Goal: Task Accomplishment & Management: Complete application form

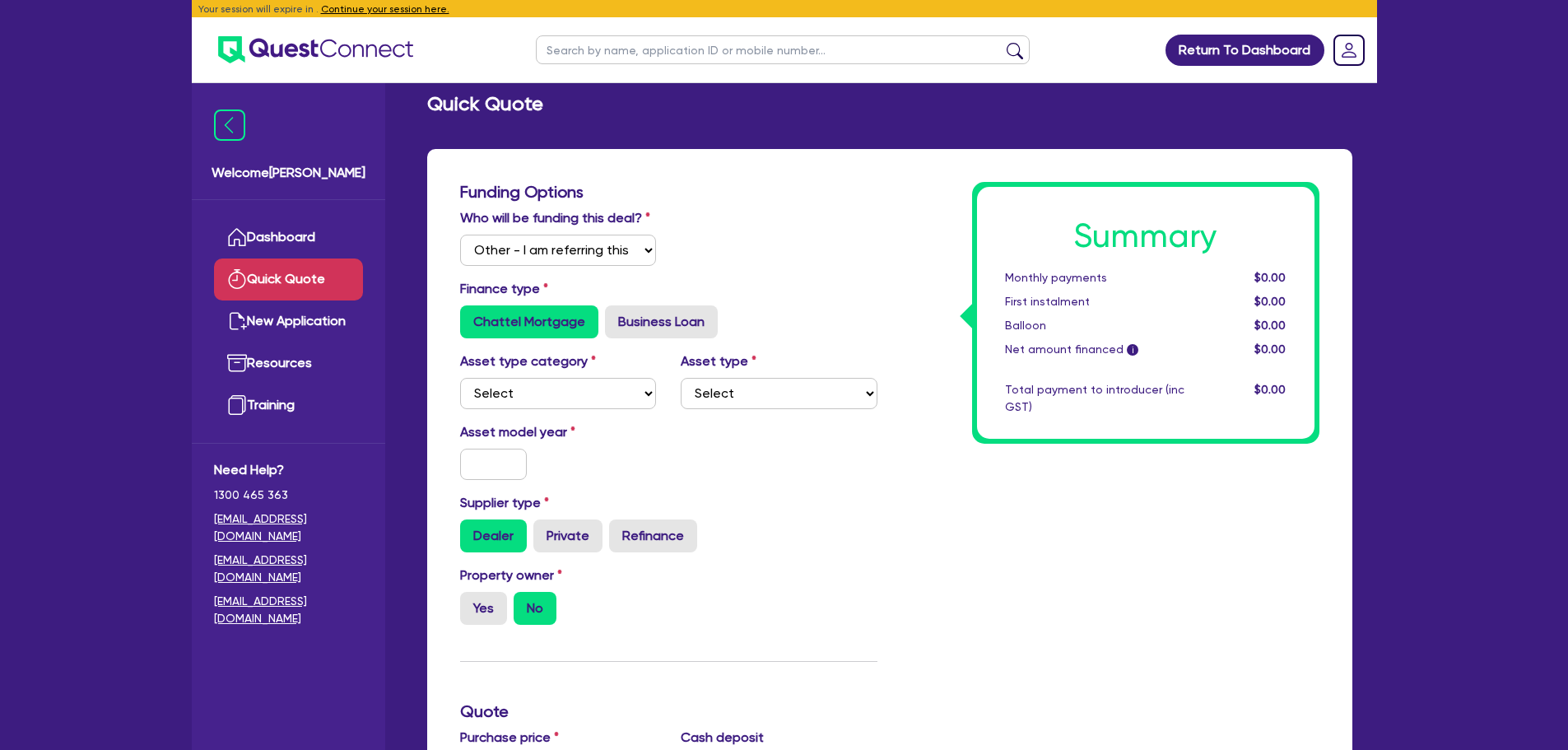
select select "Other"
click at [533, 385] on select "Select Cars and light trucks Primary assets Secondary assets Tertiary assets" at bounding box center [559, 393] width 197 height 32
select select "CARS_AND_LIGHT_TRUCKS"
click at [460, 378] on select "Select Cars and light trucks Primary assets Secondary assets Tertiary assets" at bounding box center [559, 393] width 197 height 32
click at [762, 381] on select "Select Passenger vehicles Vans and utes Light trucks up to 4.5 tonne" at bounding box center [779, 393] width 197 height 32
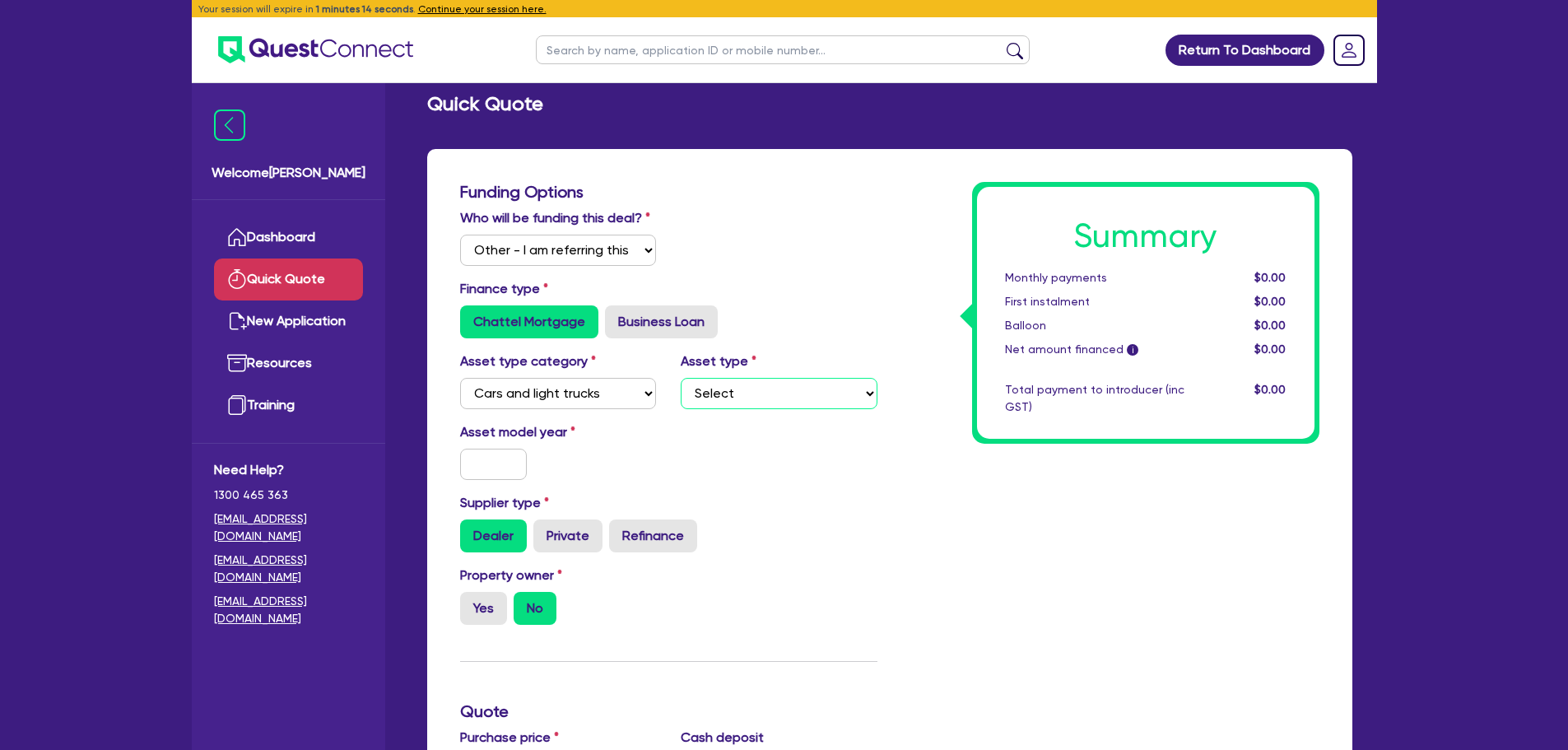
select select "LIGHT_TRUCKS"
click at [681, 378] on select "Select Passenger vehicles Vans and utes Light trucks up to 4.5 tonne" at bounding box center [779, 393] width 197 height 32
click at [508, 472] on input "text" at bounding box center [493, 464] width 68 height 32
type input "2014"
click at [589, 478] on div "Asset model year [DATE]" at bounding box center [559, 451] width 222 height 58
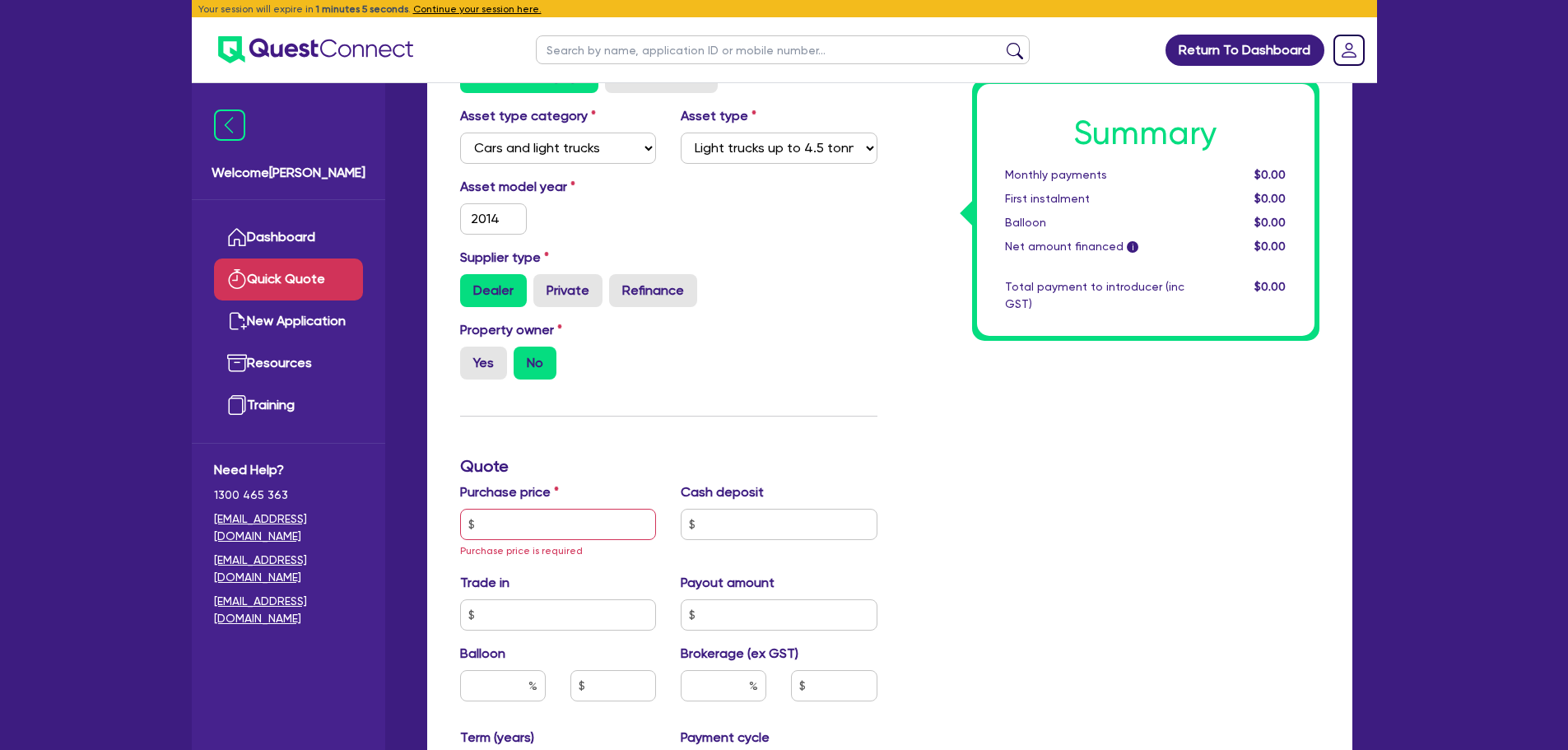
scroll to position [246, 0]
click at [477, 372] on label "Yes" at bounding box center [483, 362] width 47 height 33
click at [471, 357] on input "Yes" at bounding box center [465, 351] width 11 height 11
radio input "true"
click at [515, 541] on div "Purchase price Purchase price is required" at bounding box center [559, 520] width 222 height 78
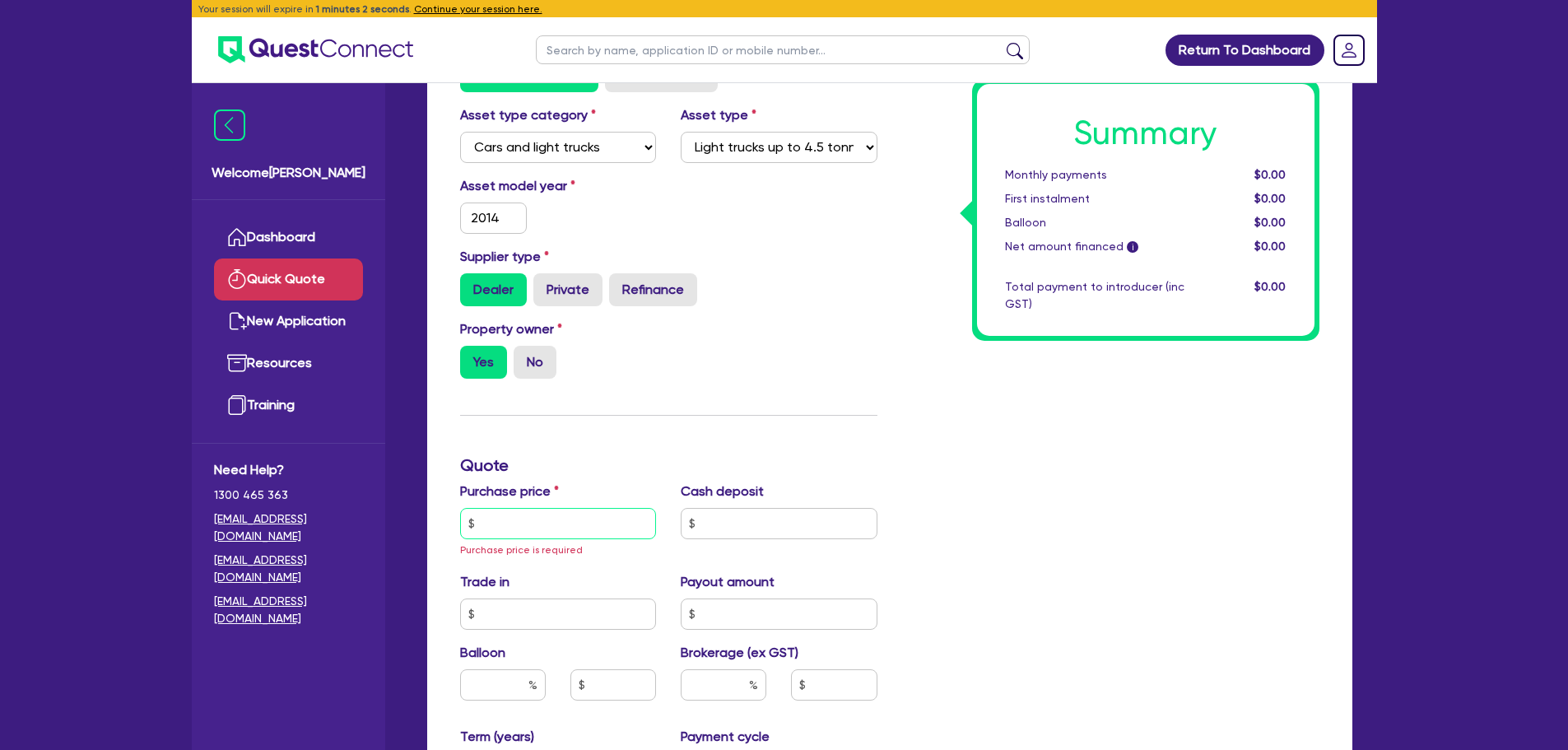
click at [518, 529] on input "text" at bounding box center [559, 523] width 197 height 32
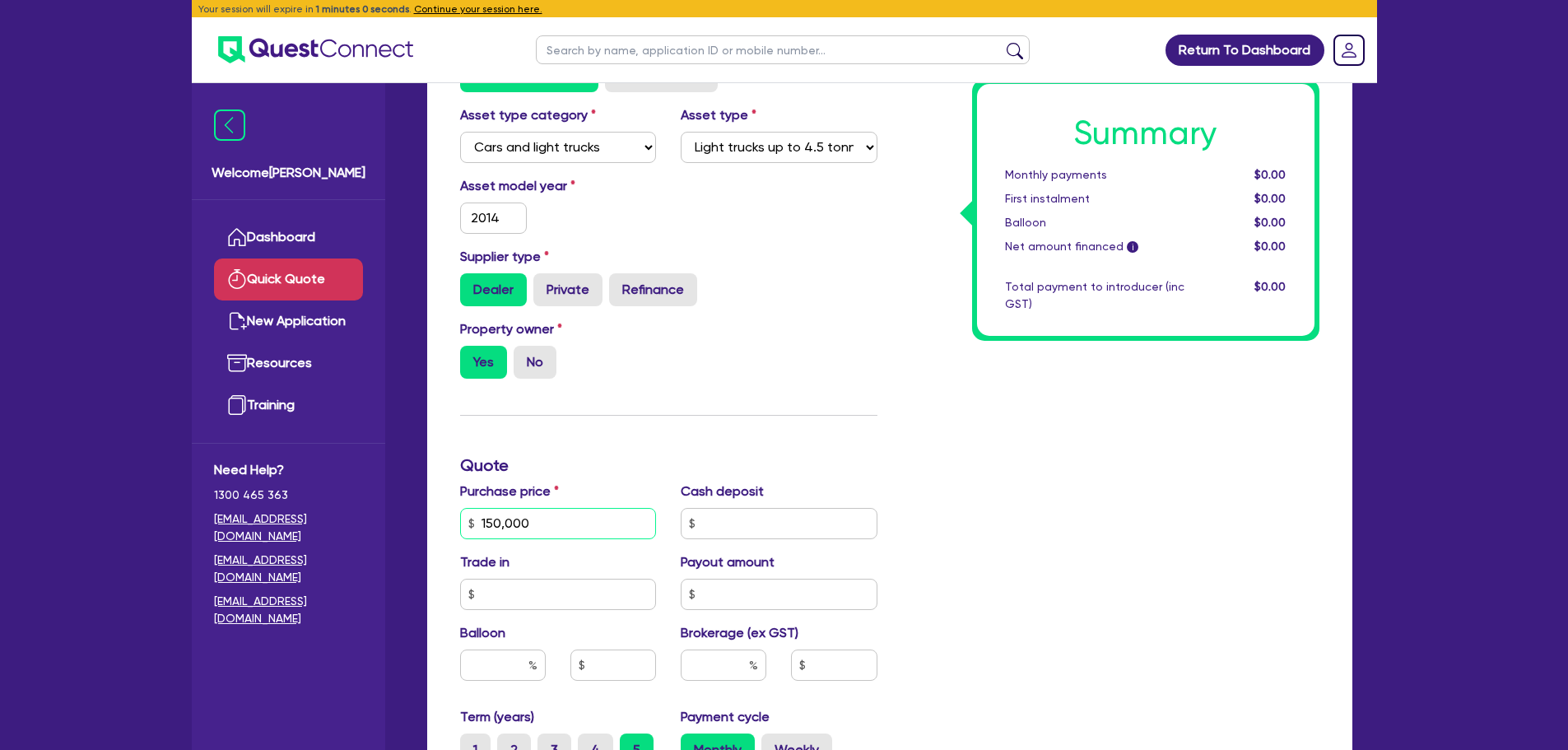
type input "150,000"
click at [628, 432] on div "Funding Options Who will be funding this deal? Select I will fund 100% I will c…" at bounding box center [669, 474] width 442 height 1078
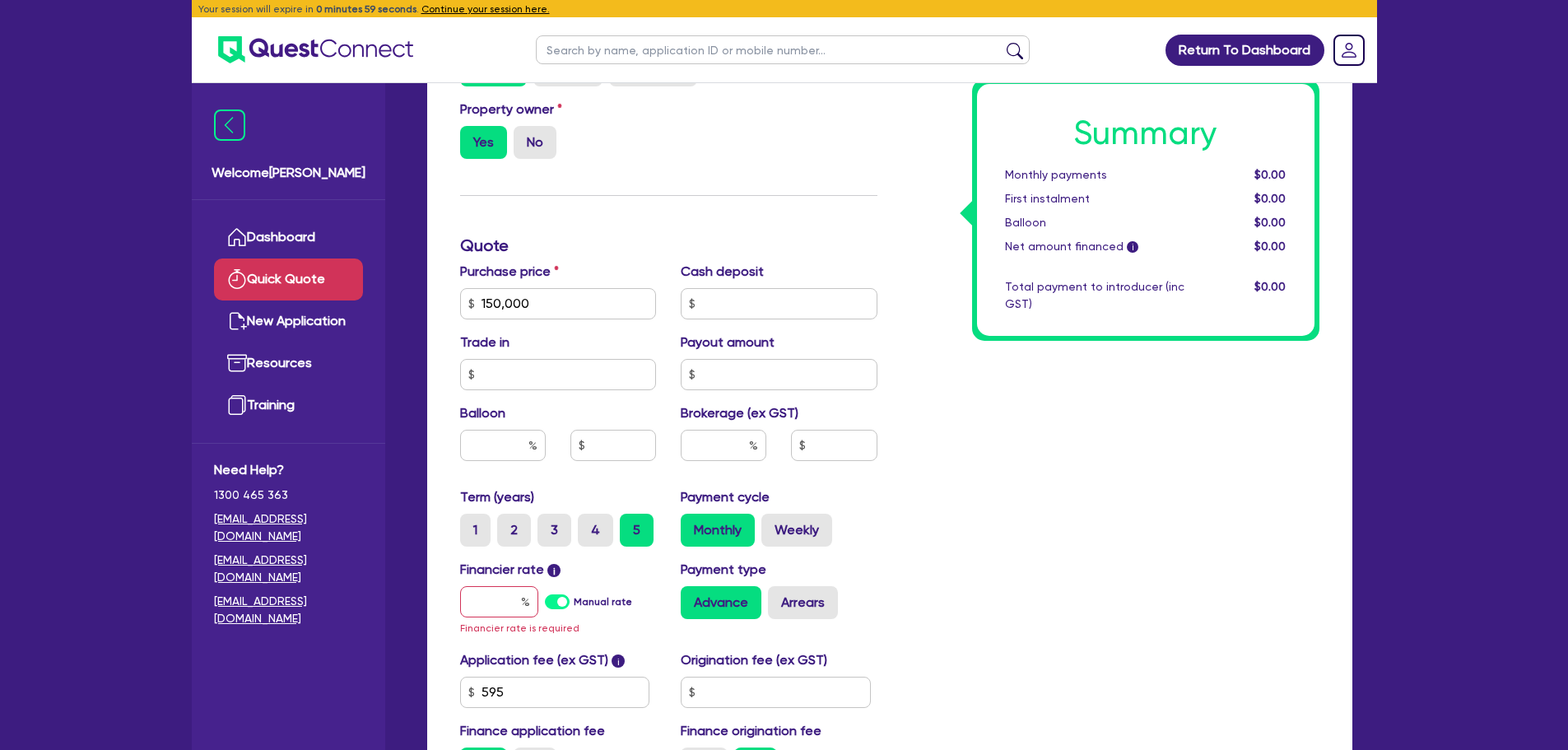
scroll to position [472, 0]
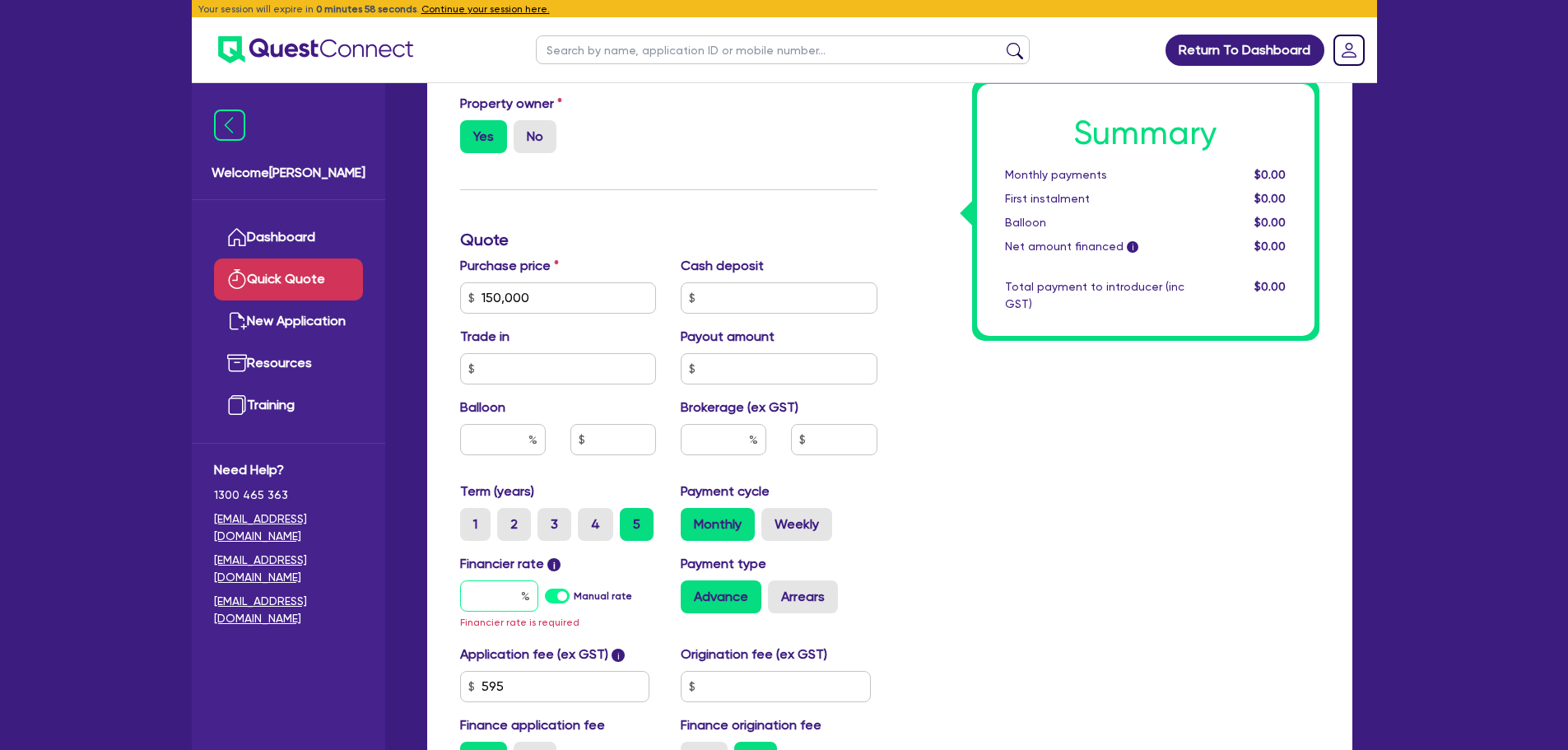
click at [492, 608] on input "text" at bounding box center [499, 596] width 78 height 32
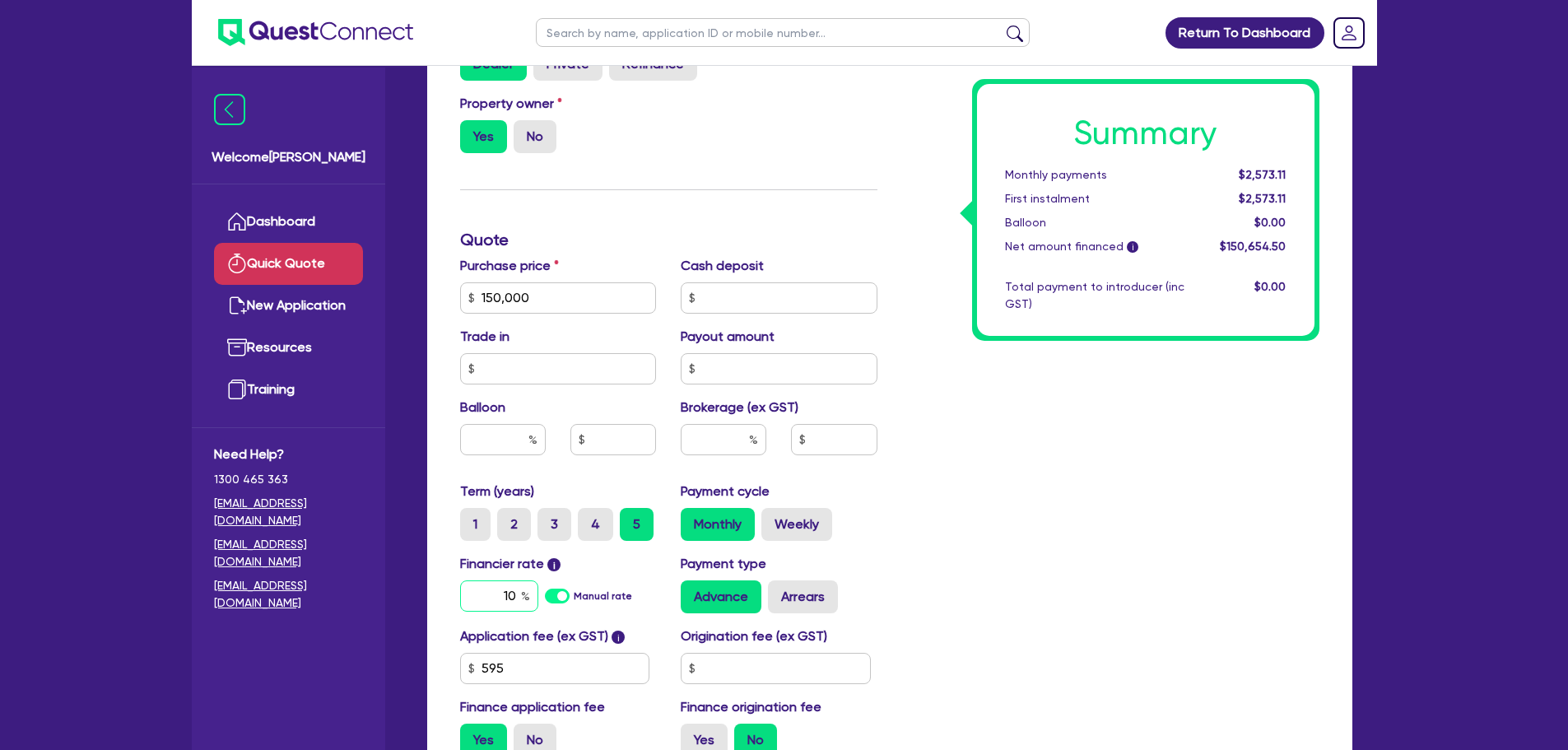
type input "10"
click at [924, 535] on div "Summary Monthly payments Calculating... First instalment Calculating... Balloon…" at bounding box center [1111, 239] width 442 height 1059
click at [728, 424] on input "text" at bounding box center [724, 440] width 86 height 32
type input "3"
click at [1061, 537] on div "Summary Monthly payments $3,174.51 First instalment $3,174.51 Balloon $0.00 Net…" at bounding box center [1111, 239] width 442 height 1059
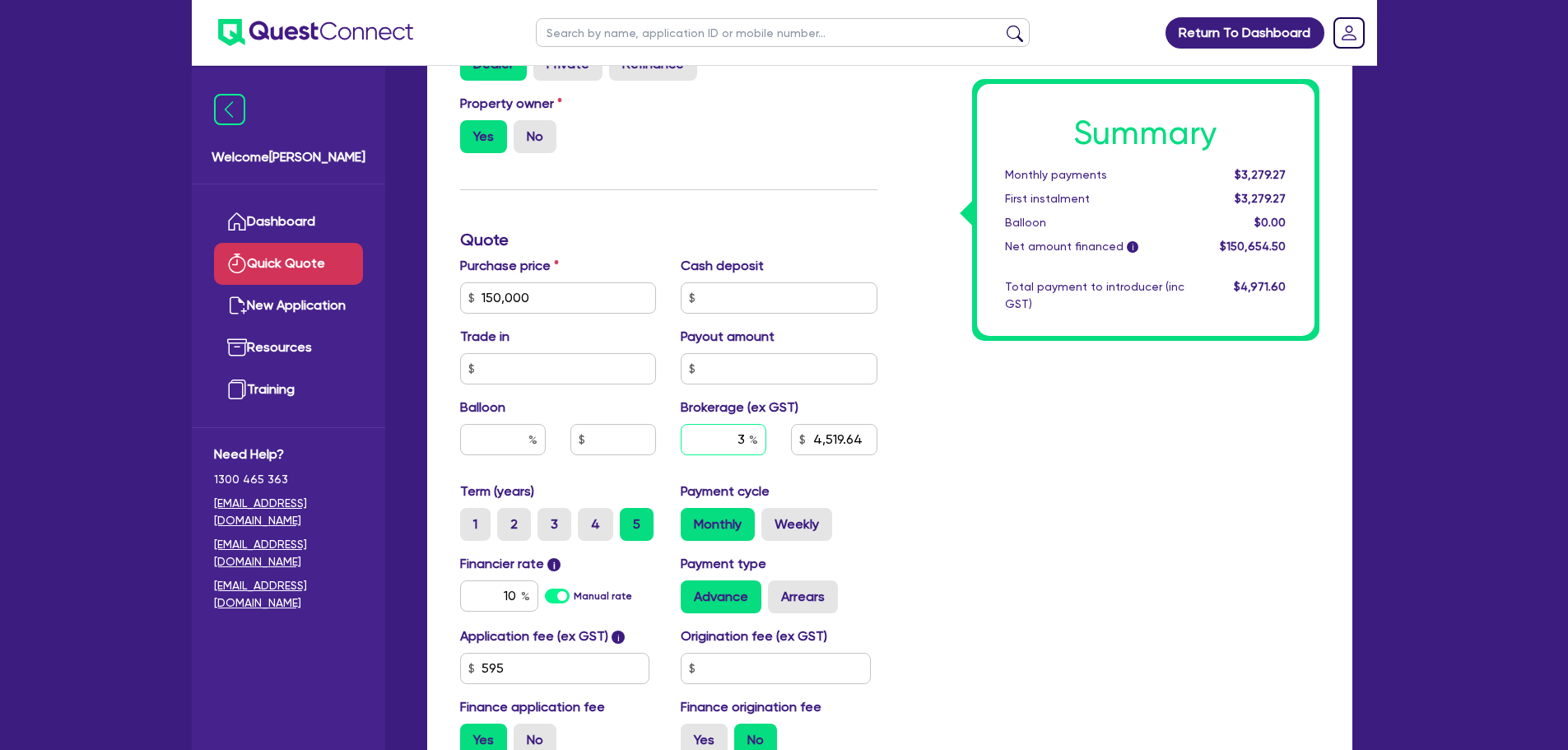
click at [746, 438] on input "3" at bounding box center [724, 440] width 86 height 32
click at [938, 517] on div "Summary Monthly payments $3,279.27 First instalment $3,279.27 Balloon $0.00 Net…" at bounding box center [1111, 239] width 442 height 1059
type input "4,519.64"
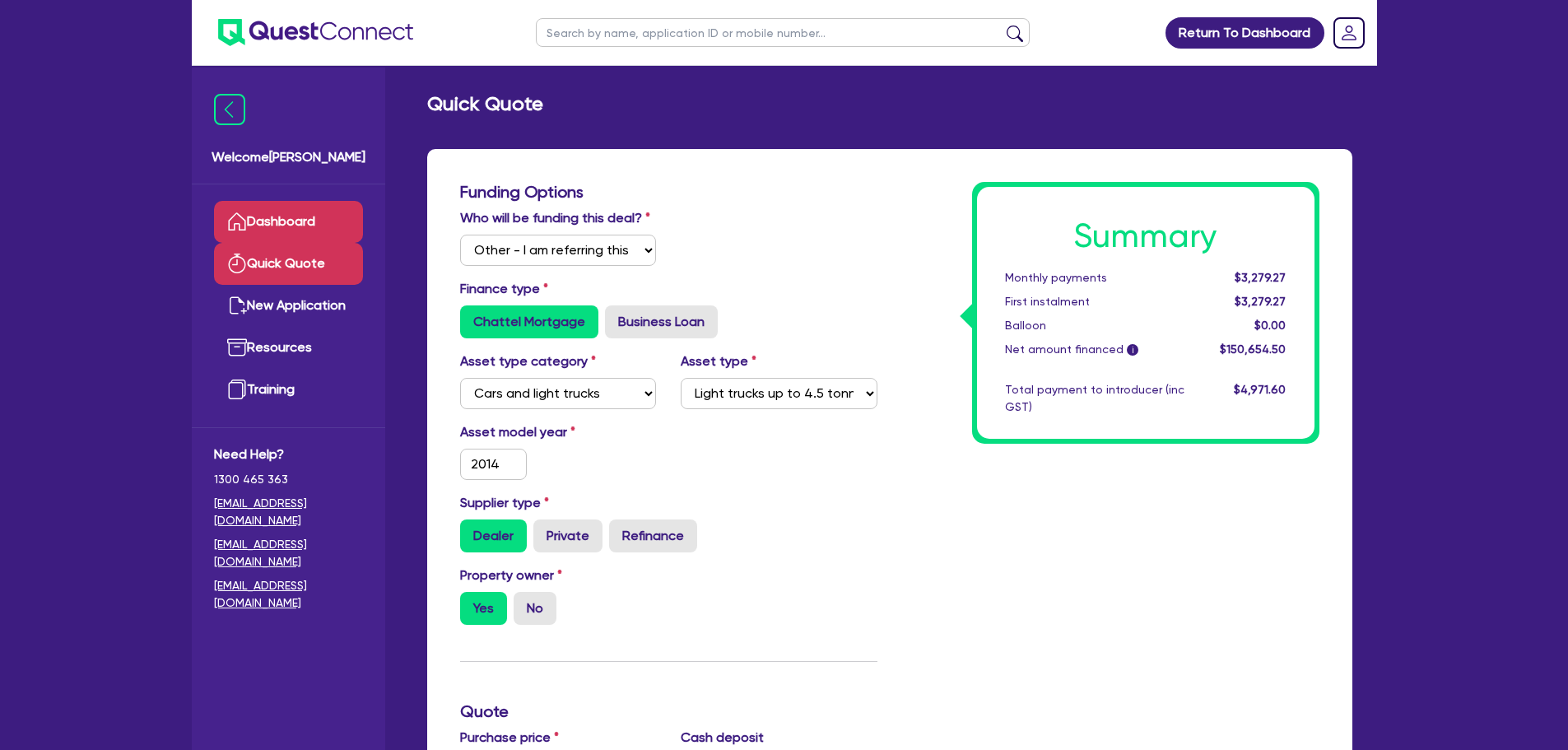
click at [308, 218] on link "Dashboard" at bounding box center [288, 222] width 149 height 42
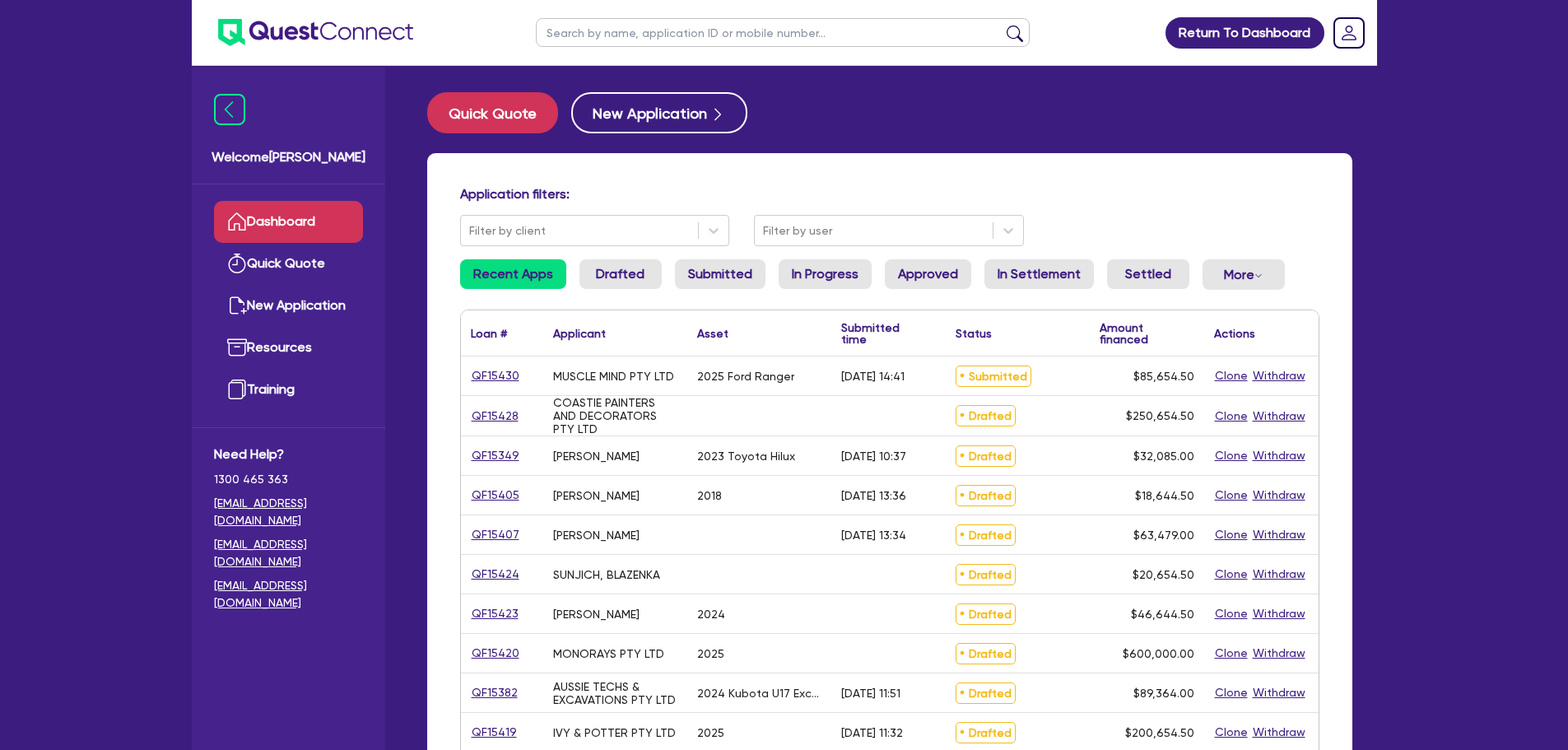
click at [599, 31] on input "text" at bounding box center [783, 32] width 494 height 29
type input "amber"
click at [1002, 25] on button "submit" at bounding box center [1015, 37] width 27 height 23
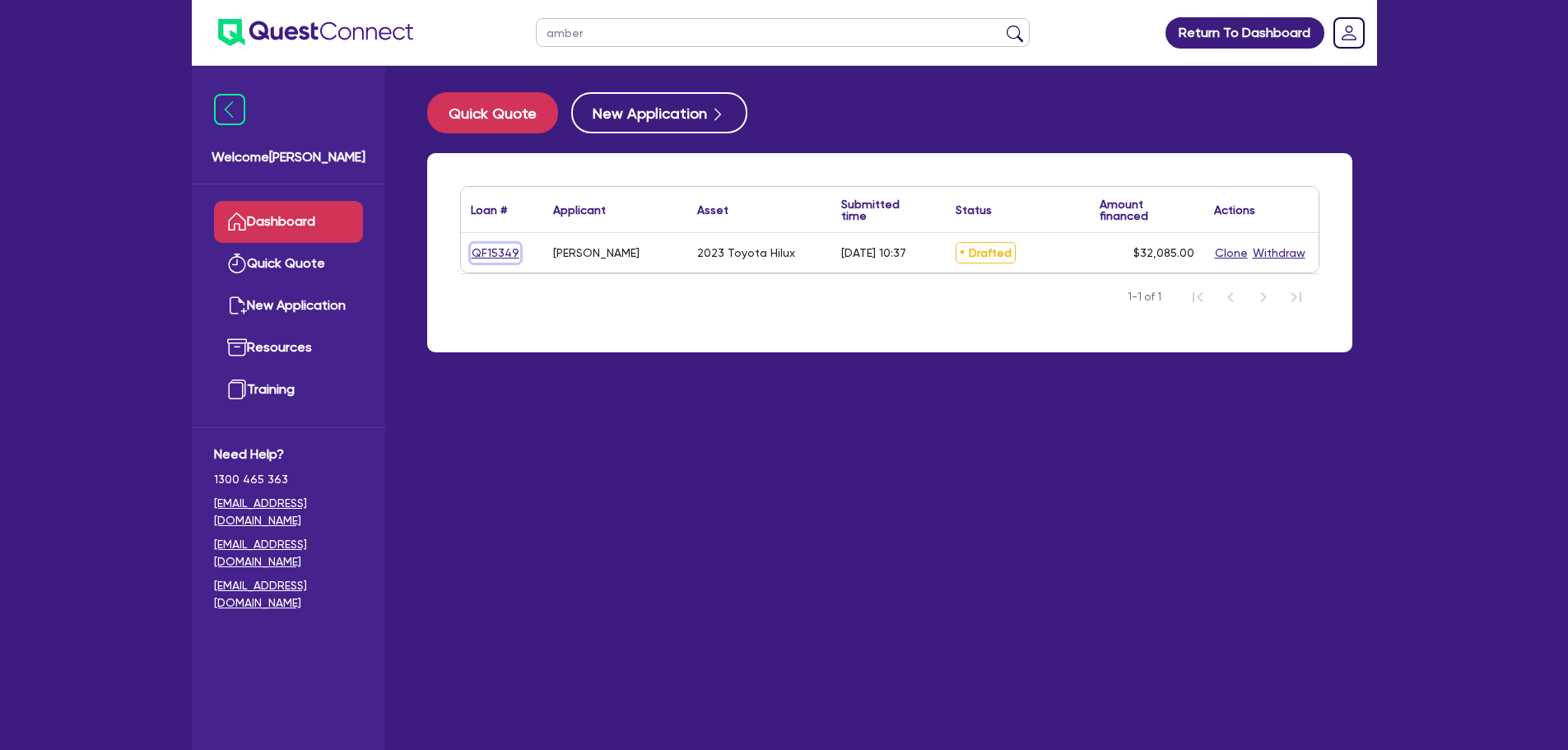
click at [491, 250] on link "QF15349" at bounding box center [495, 252] width 49 height 19
select select "Other"
select select "CARS_AND_LIGHT_TRUCKS"
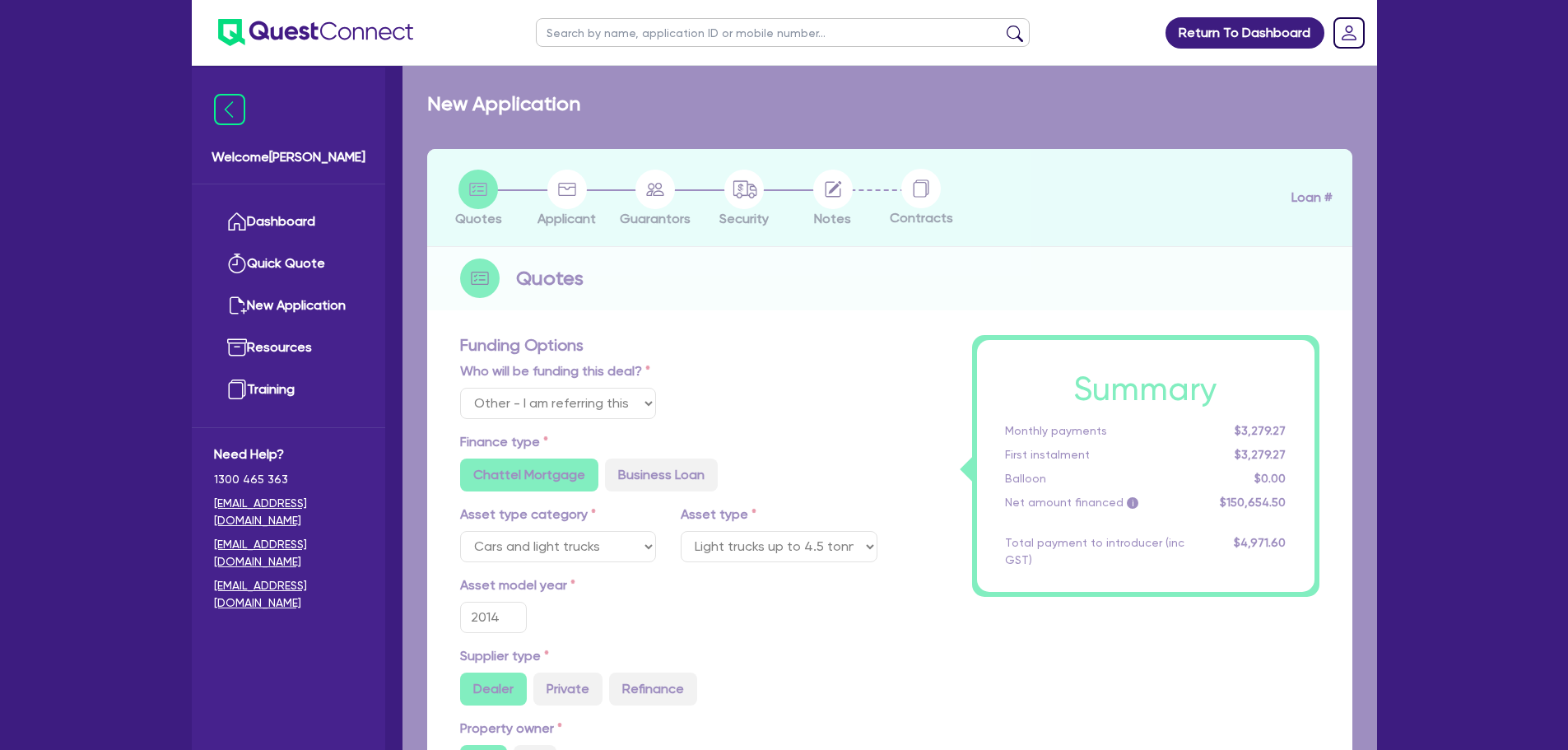
select select "PASSENGER_VEHICLES"
type input "2023"
radio input "false"
radio input "true"
type input "30,000"
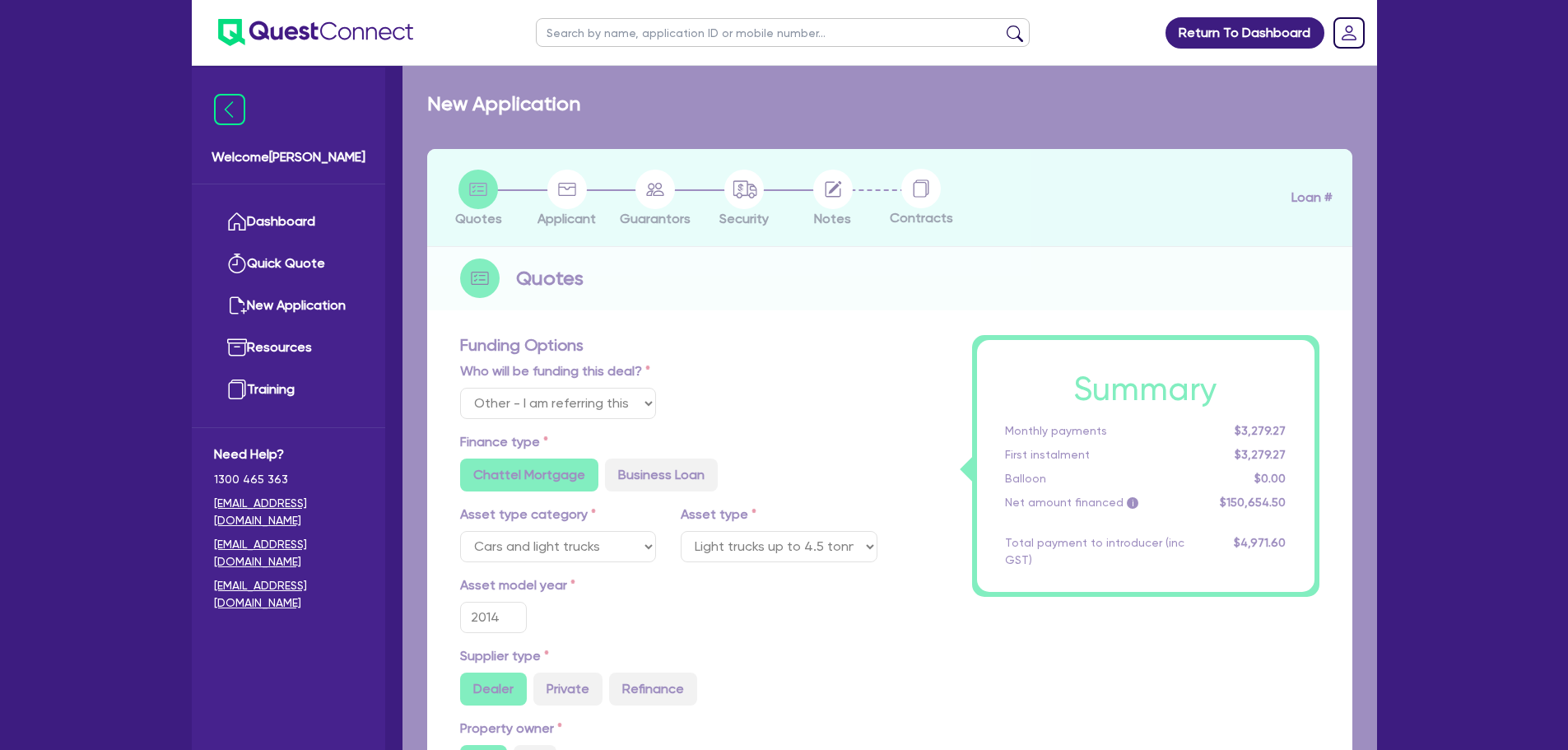
type input "4"
type input "1,283.4"
type input "14.95"
type input "995.45"
type input "900"
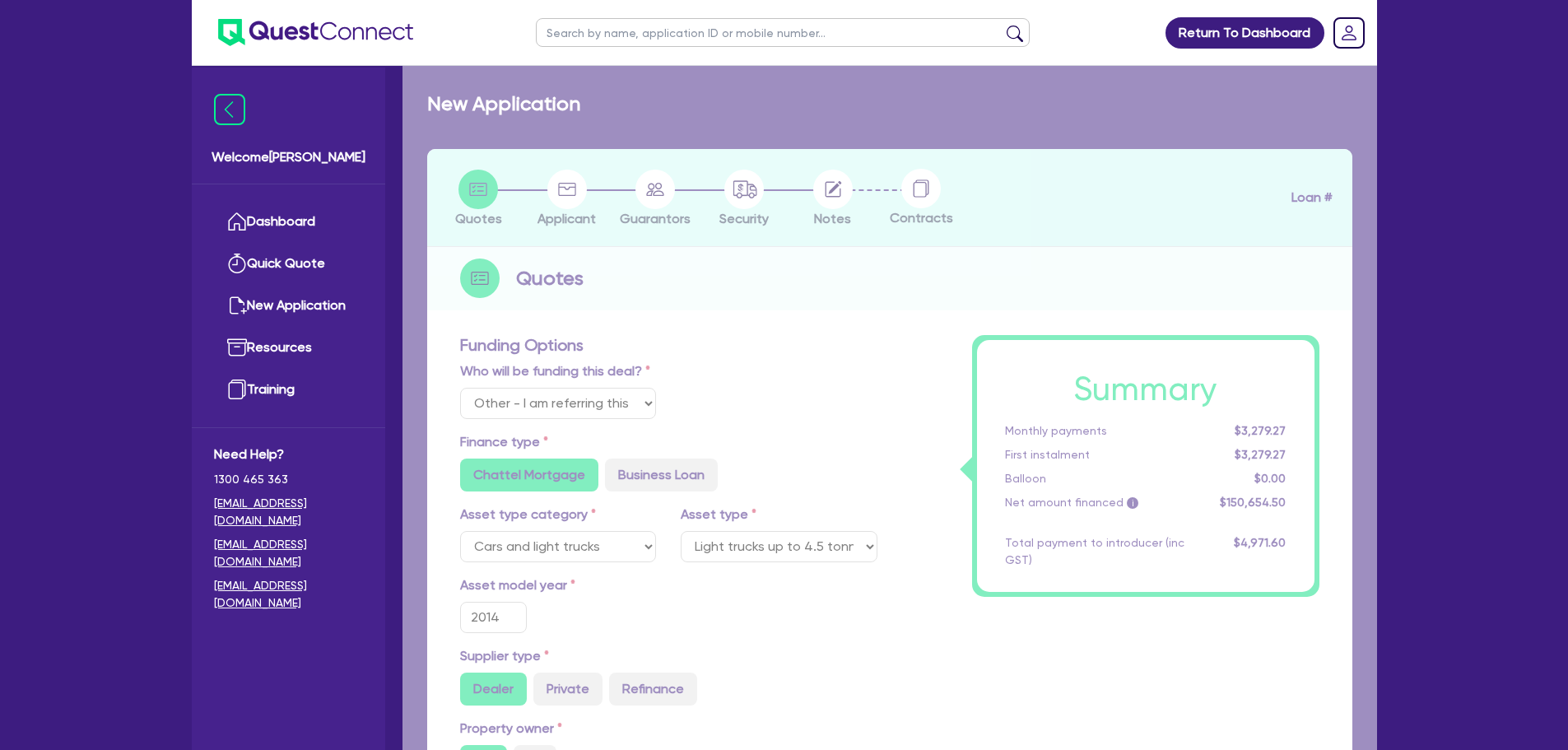
radio input "true"
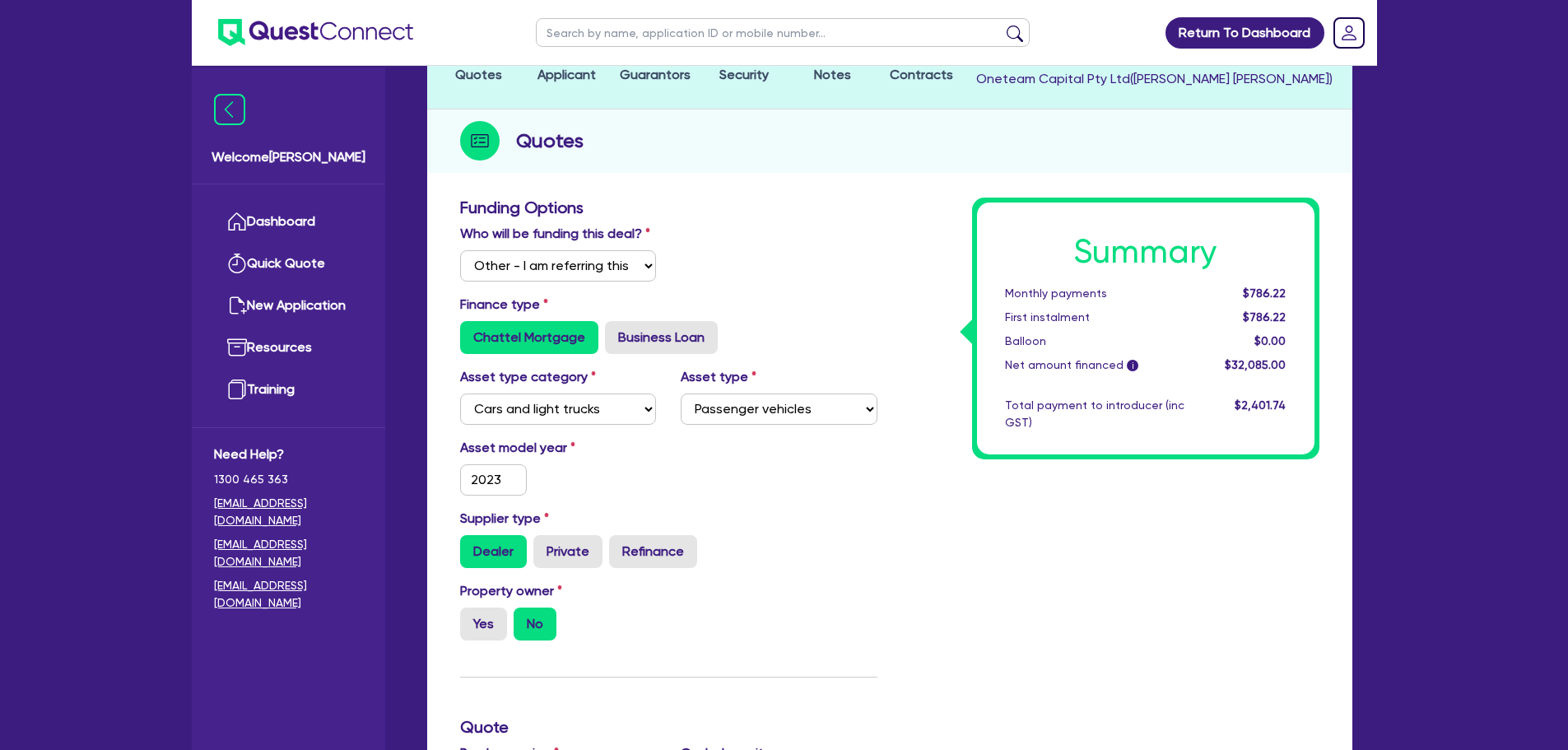
scroll to position [153, 0]
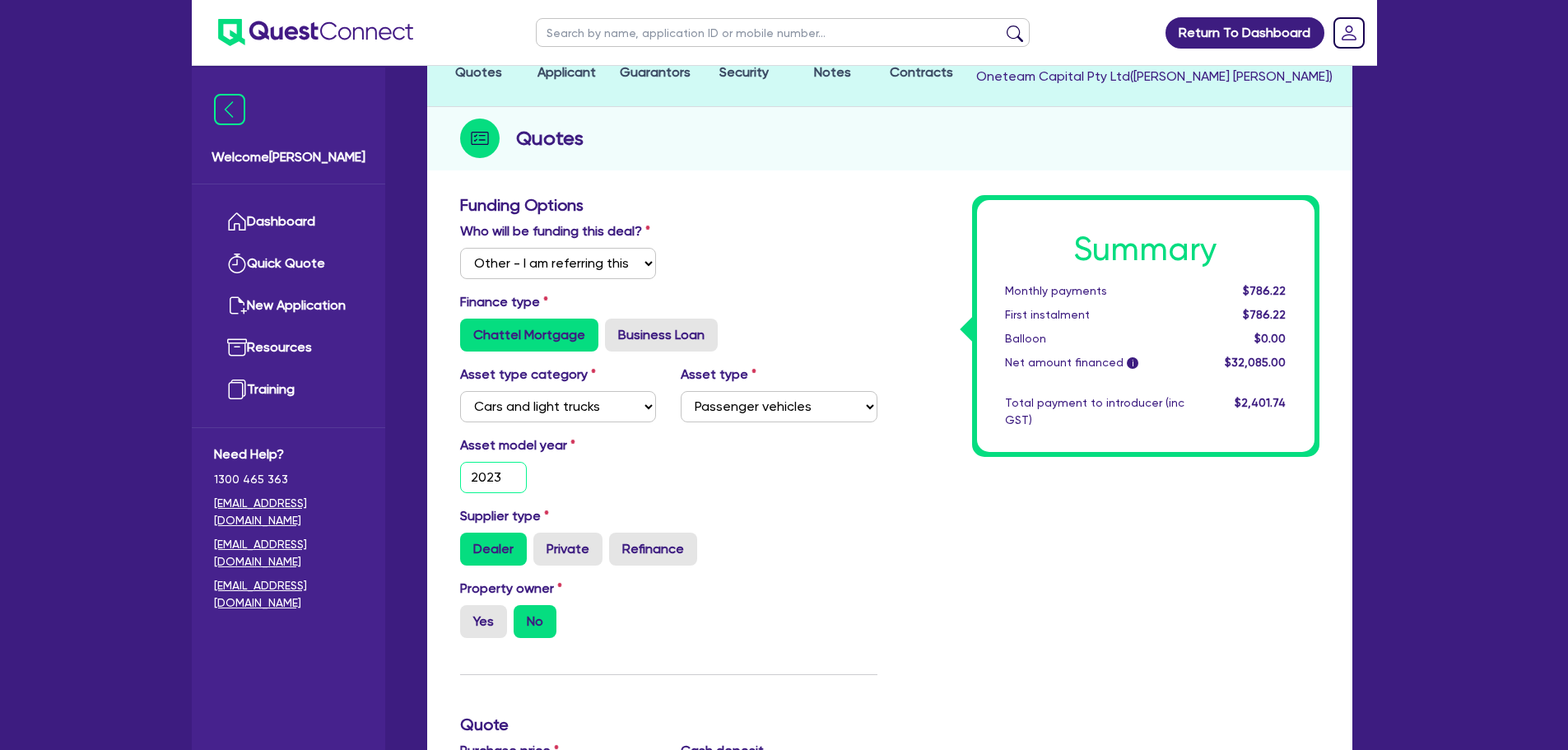
click at [511, 467] on input "2023" at bounding box center [493, 478] width 68 height 32
type input "202"
type input "30,000"
type input "1,283.4"
type input "2020"
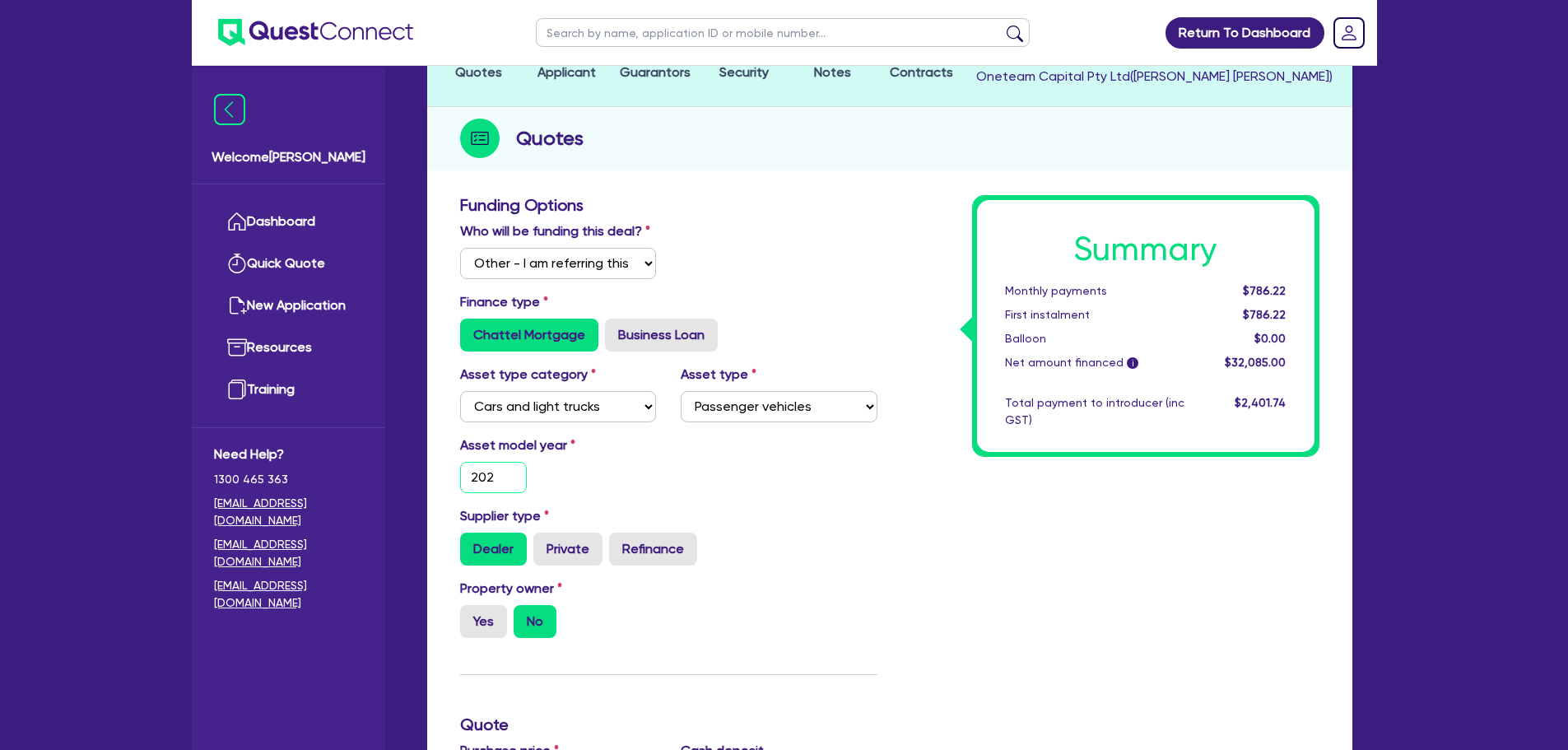
type input "30,000"
type input "1,283.4"
click at [511, 467] on input "2020" at bounding box center [493, 478] width 68 height 32
type input "2020"
type input "30,000"
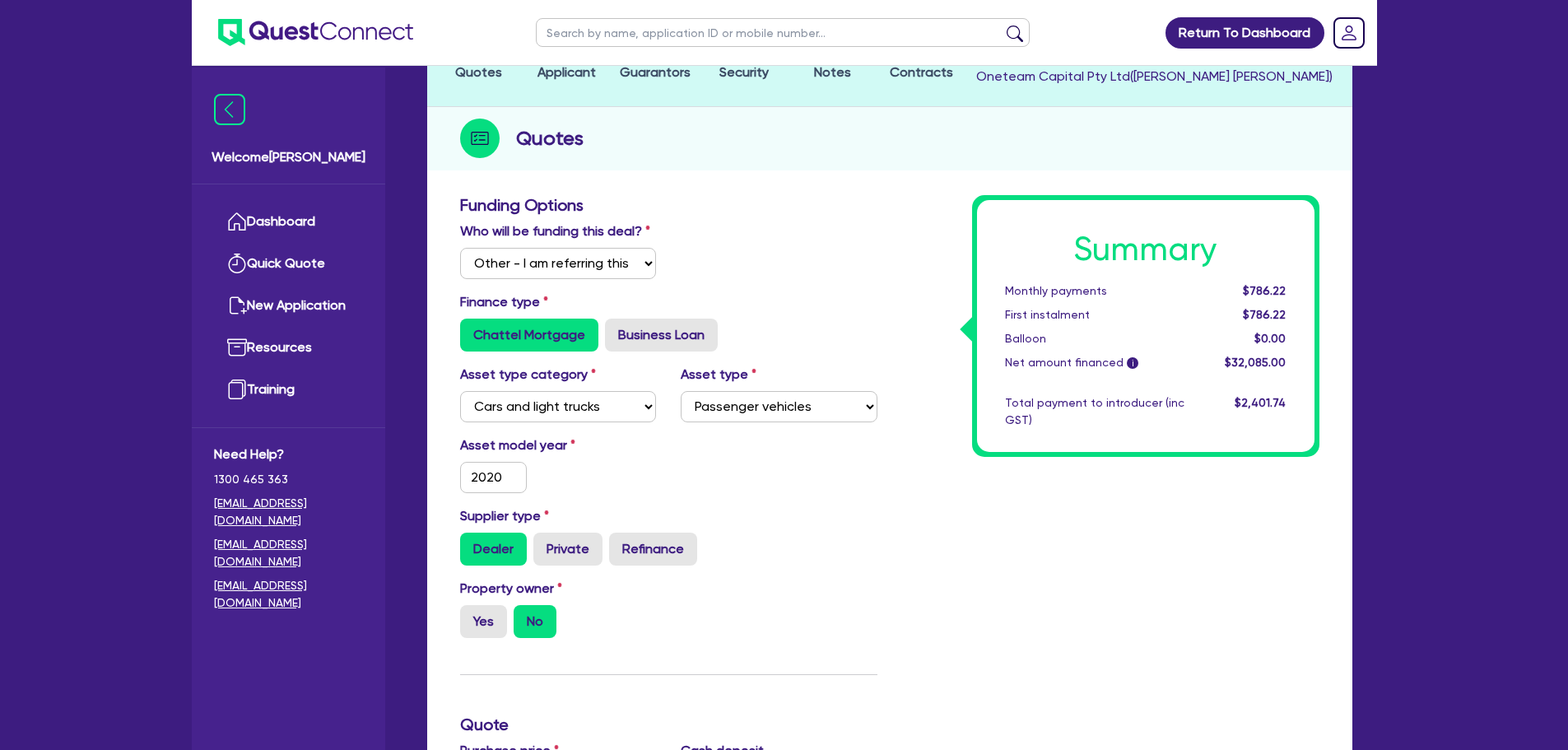
type input "1,283.4"
click at [569, 482] on div "Asset model year [DATE]" at bounding box center [559, 463] width 222 height 58
type input "30,000"
type input "1,283.4"
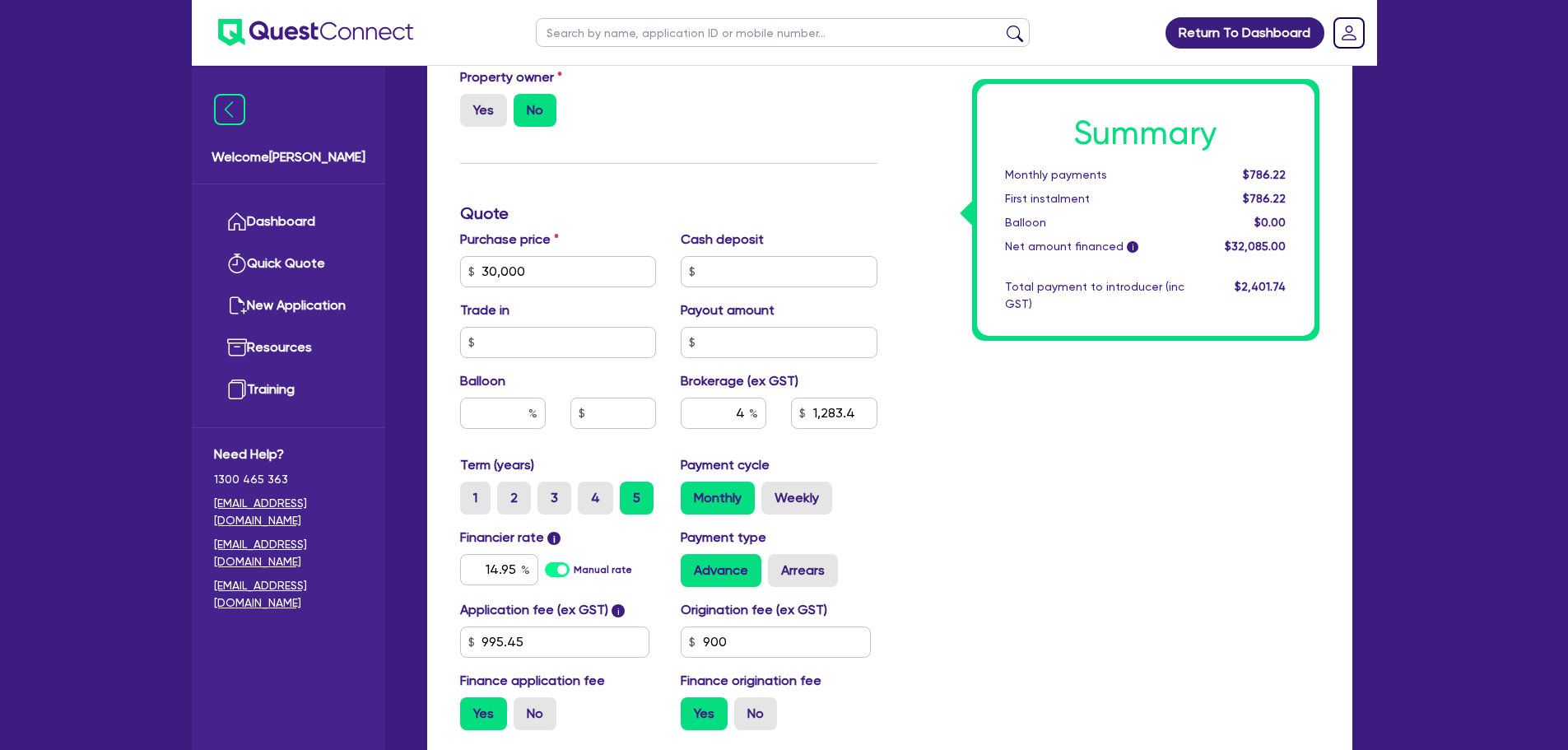
scroll to position [666, 0]
click at [542, 268] on input "30,000" at bounding box center [559, 270] width 197 height 32
type input "3,000"
type input "1,283.4"
type input "300"
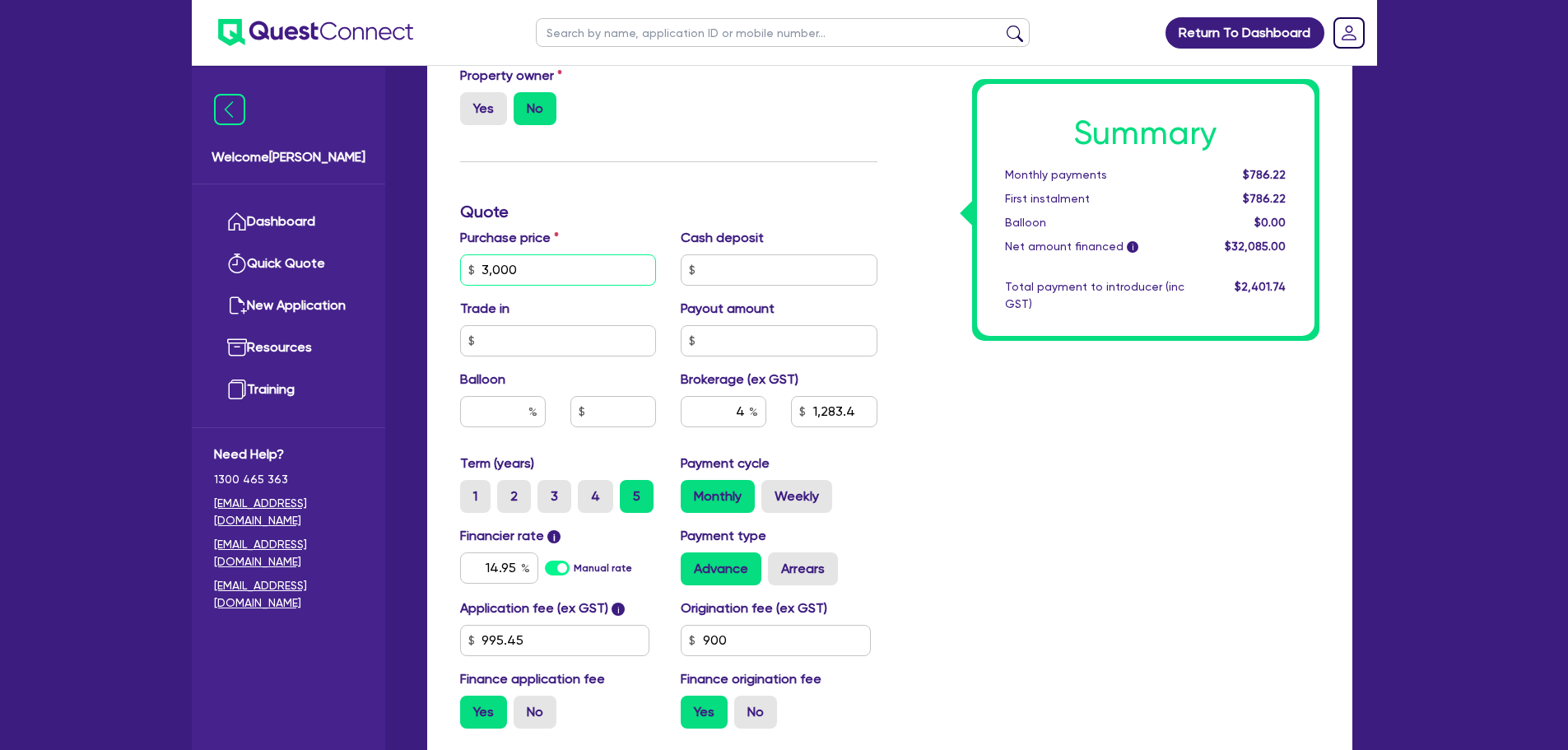
type input "1,283.4"
type input "30"
type input "1,283.4"
type input "3"
type input "1,283.4"
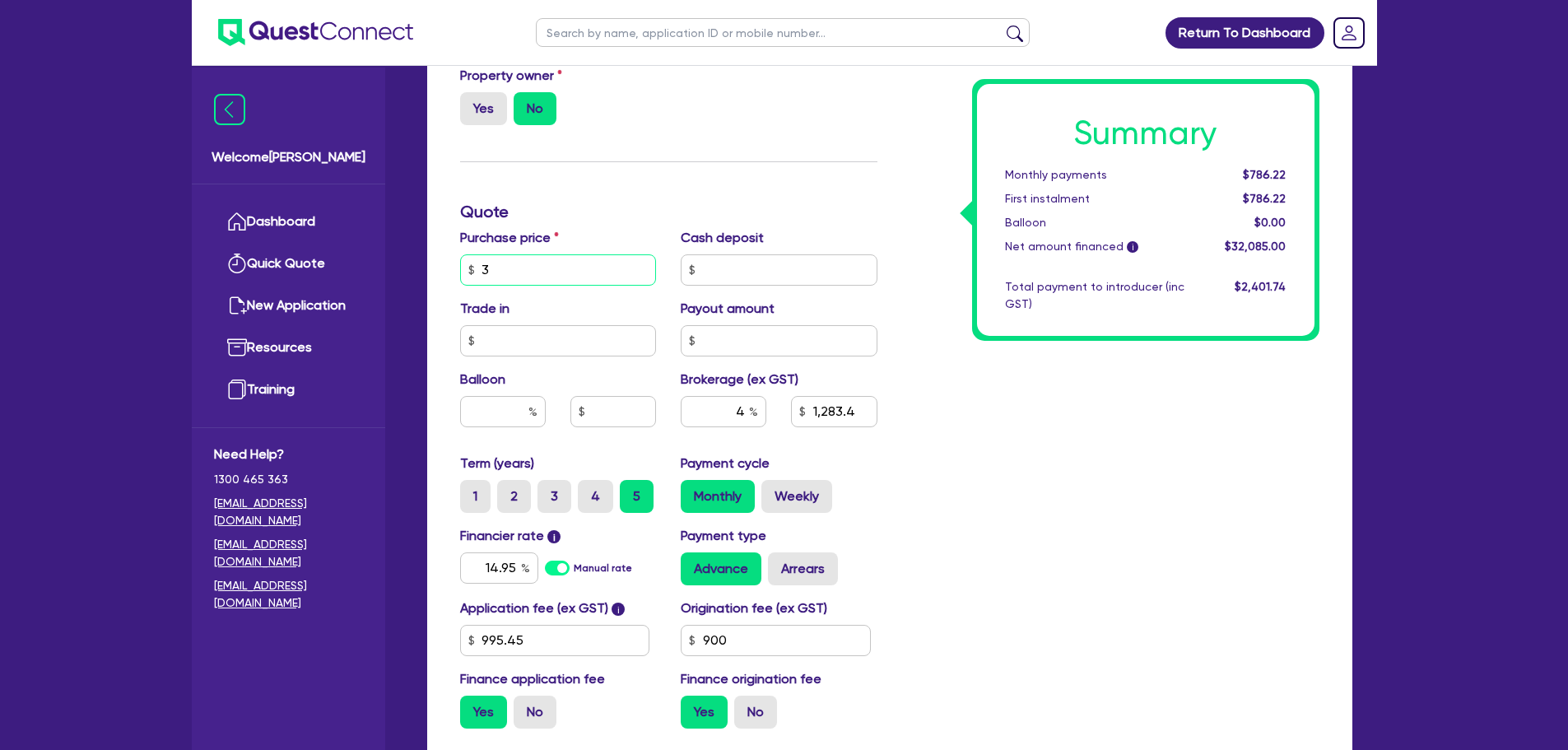
type input "1,283.4"
type input "2"
type input "1,283.4"
type input "25"
type input "1,283.4"
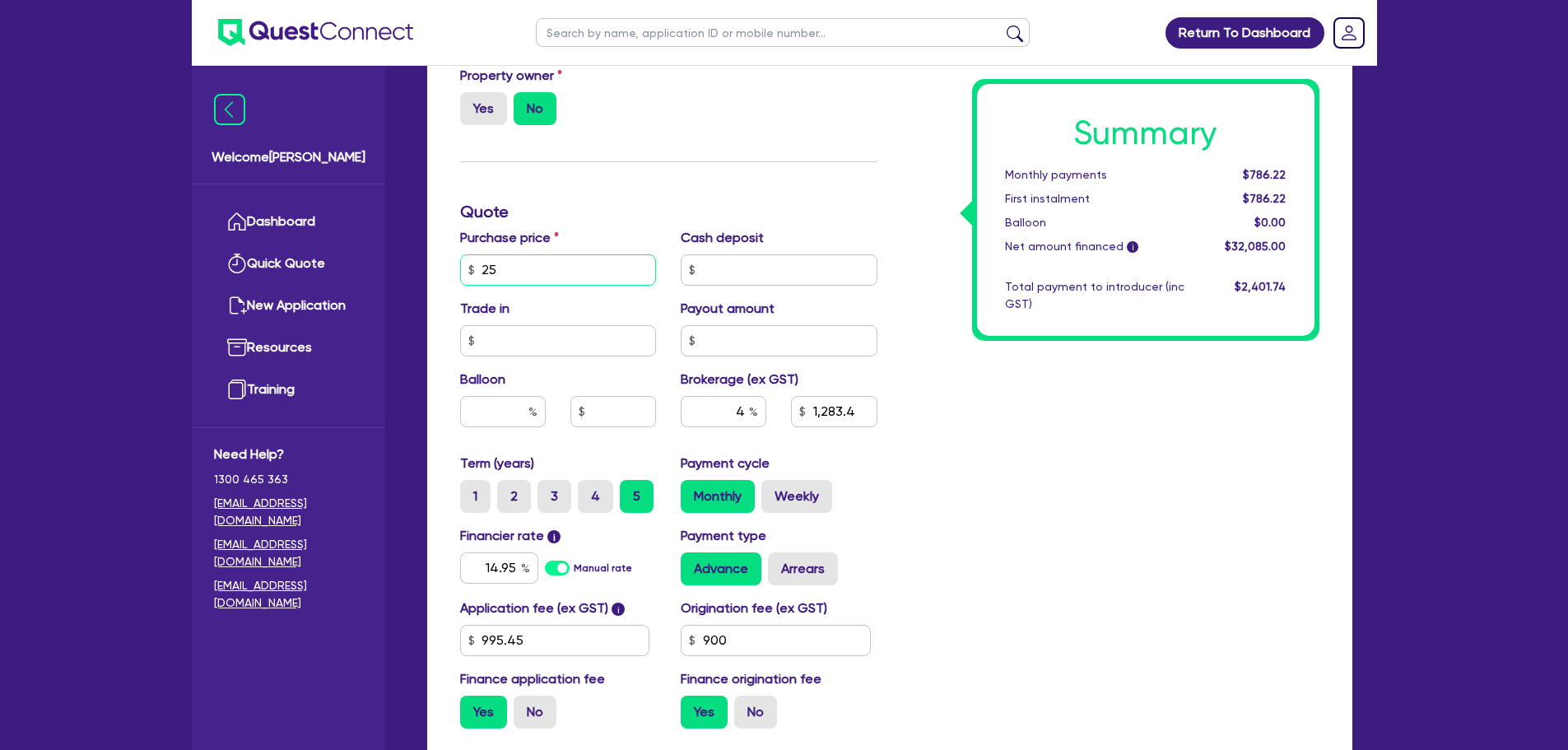
type input "258"
type input "1,283.4"
type input "2,588"
type input "1,283.4"
type input "25,888"
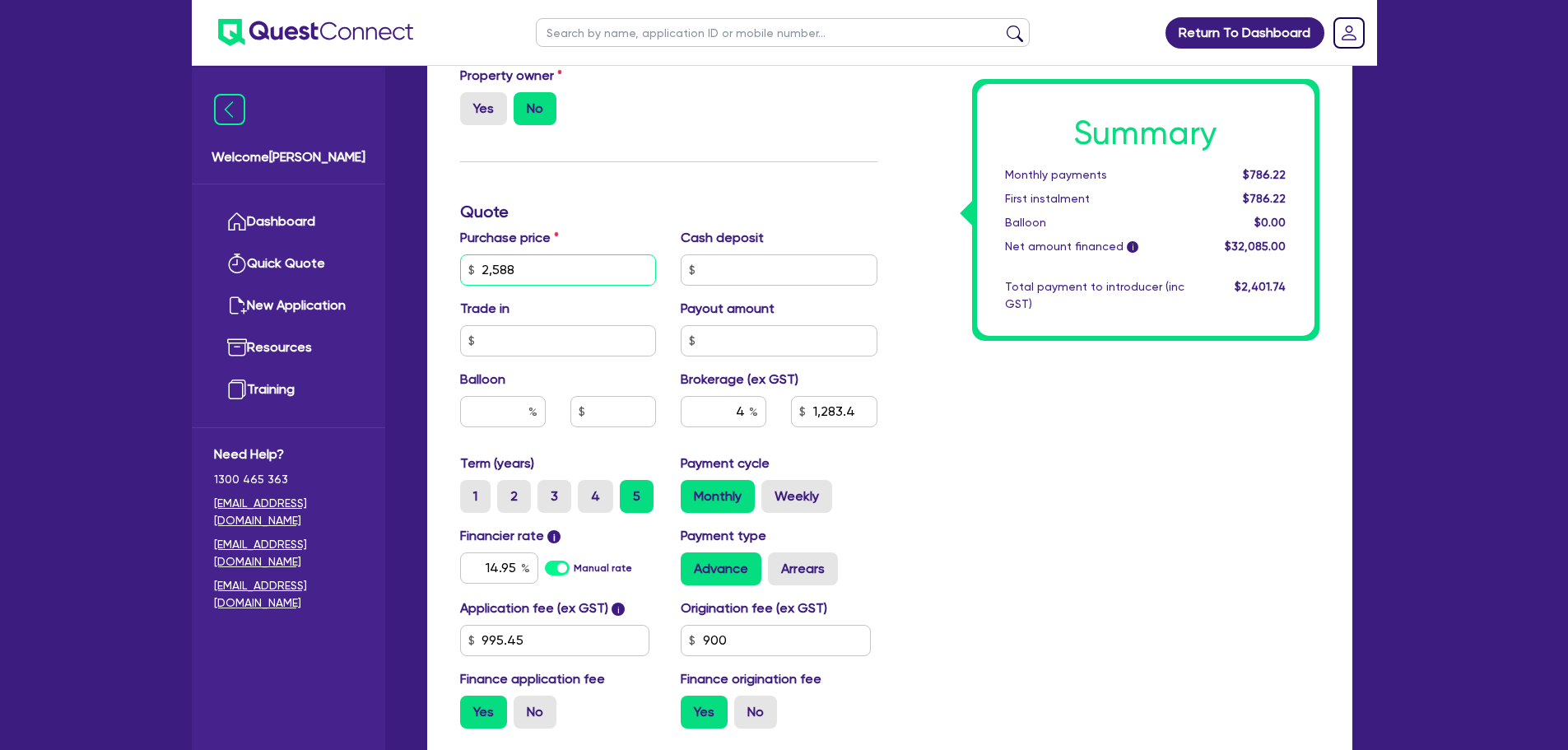
type input "1,283.4"
type input "25,888"
click at [664, 191] on div "Funding Options Who will be funding this deal? Select I will fund 100% I will c…" at bounding box center [669, 212] width 442 height 1059
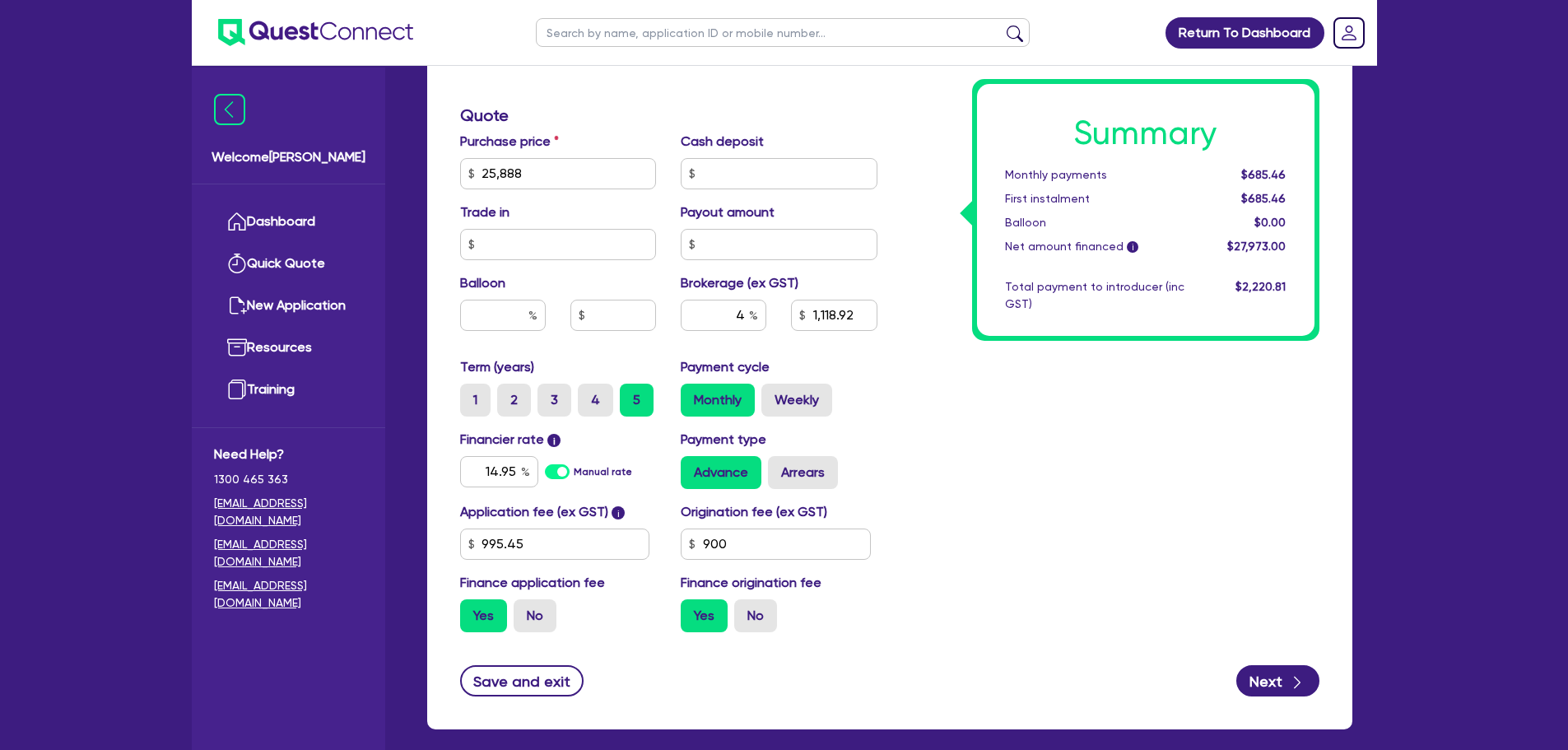
scroll to position [764, 0]
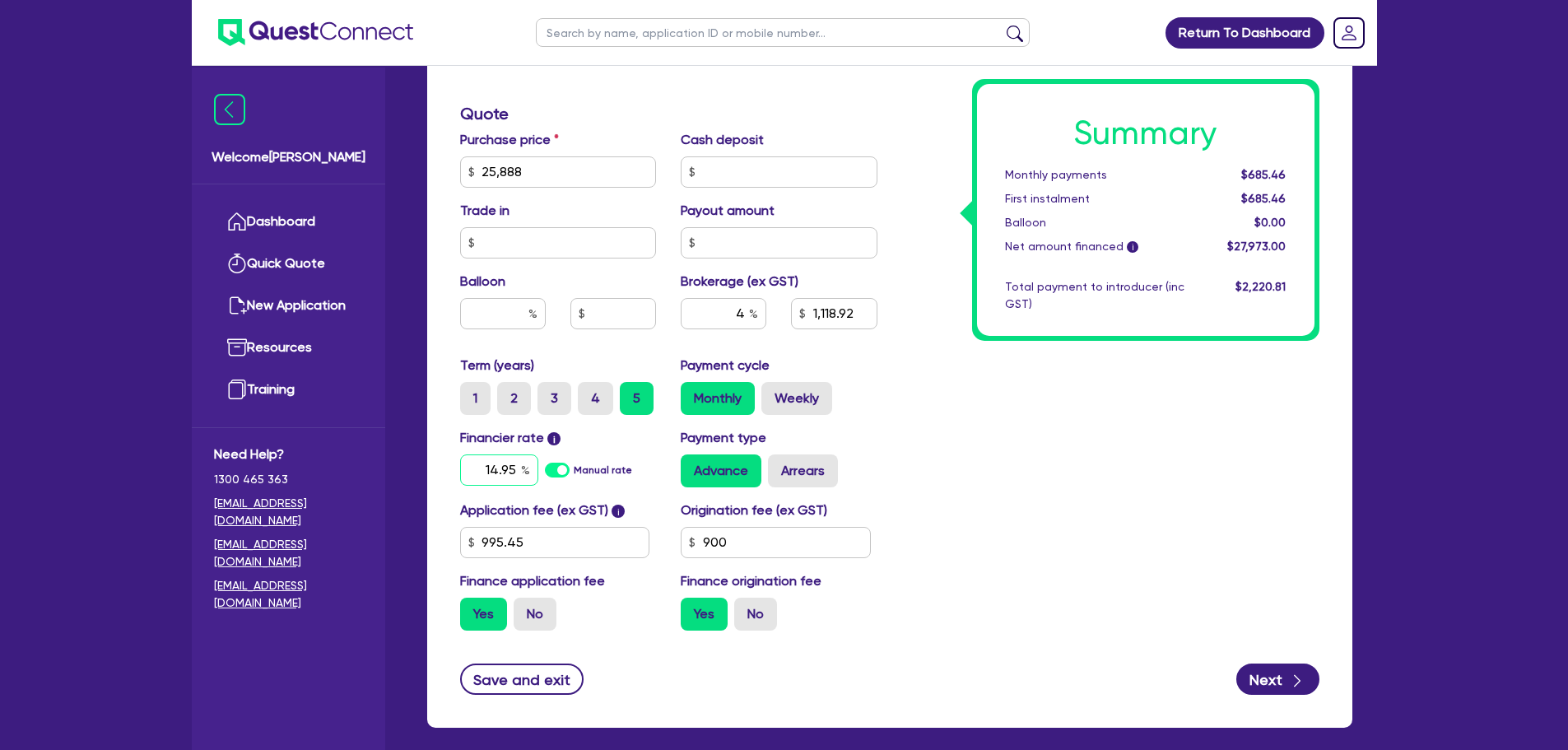
click at [510, 479] on input "14.95" at bounding box center [499, 470] width 78 height 32
click at [513, 476] on input "14.95" at bounding box center [499, 470] width 78 height 32
type input "1,118.92"
type input "14.9"
type input "1,118.92"
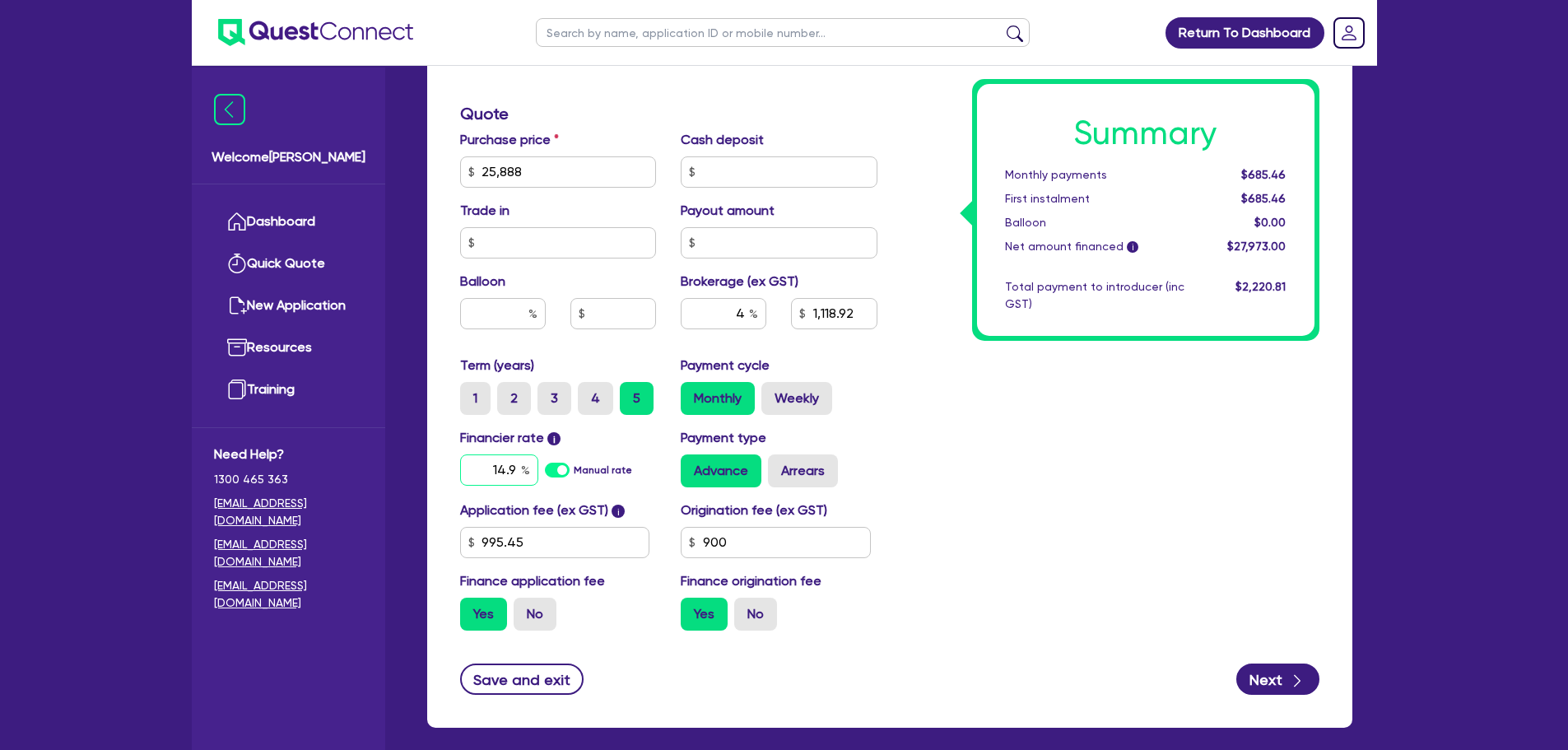
type input "14."
type input "1,118.92"
type input "14"
type input "1,118.92"
type input "1"
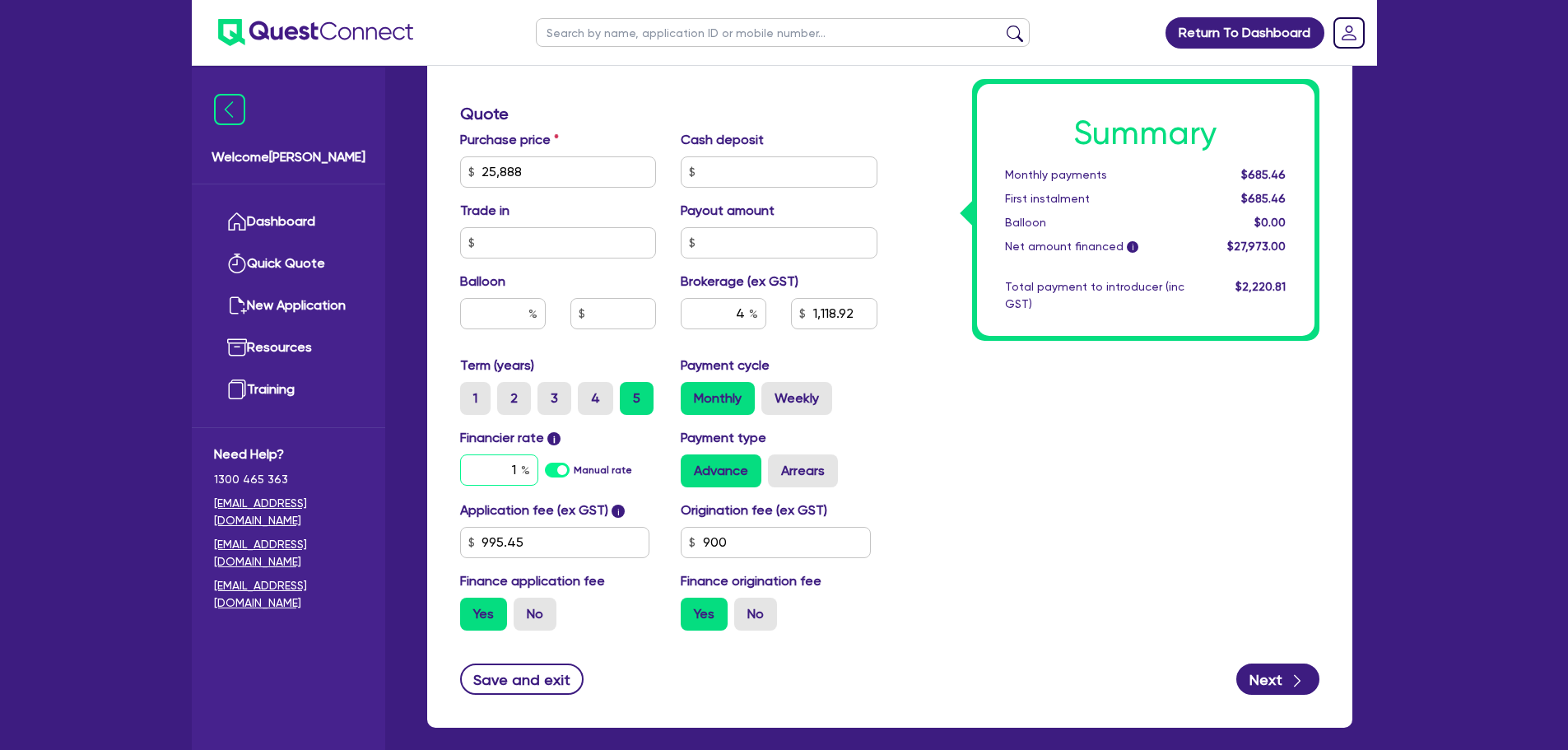
type input "1,118.92"
type input "13"
type input "1,118.92"
type input "13."
type input "1,118.92"
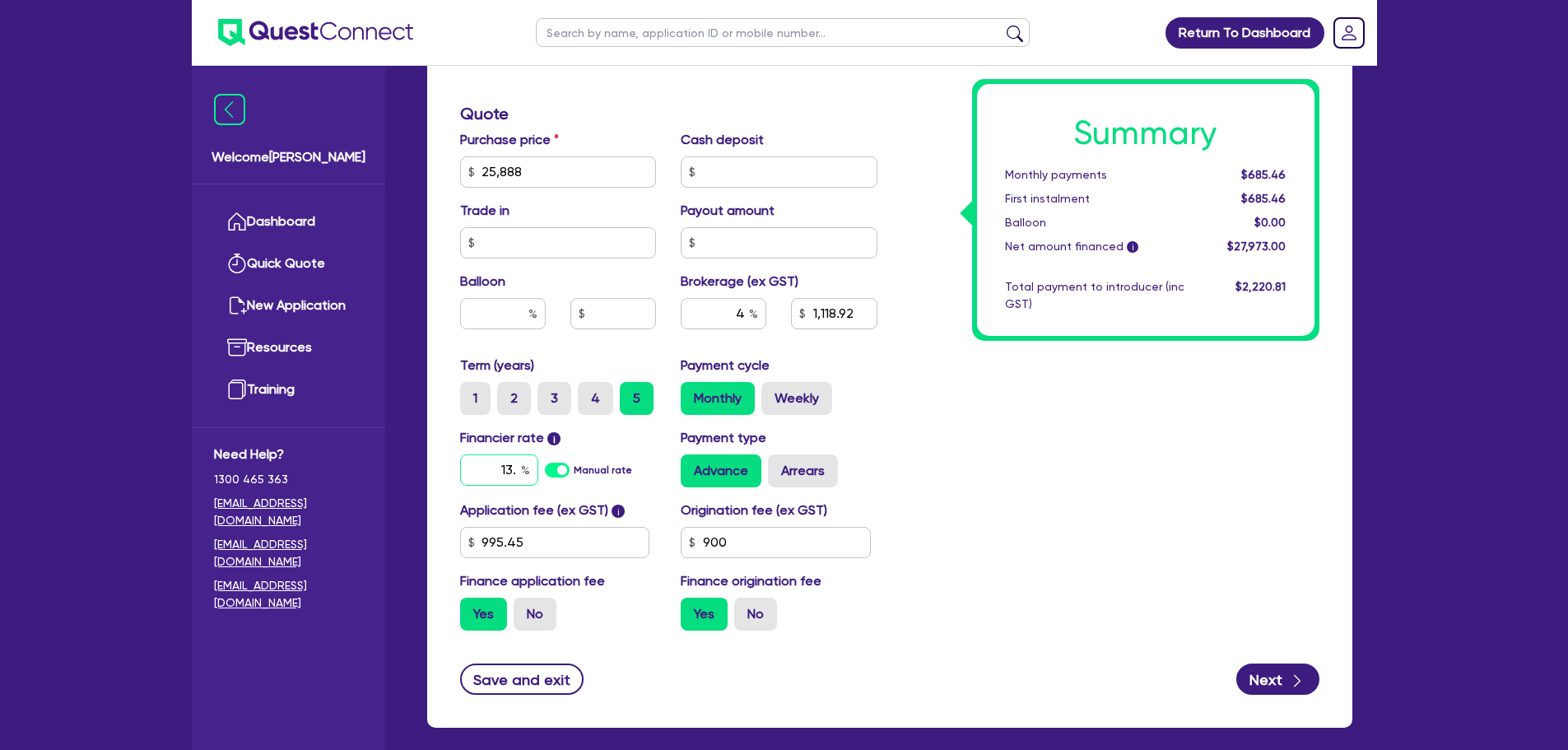
type input "13.9"
type input "1,118.92"
type input "13.95"
click at [1044, 514] on div "Summary Monthly payments $685.46 First instalment $685.46 Balloon $0.00 Net amo…" at bounding box center [1111, 113] width 442 height 1059
type input "1,118.92"
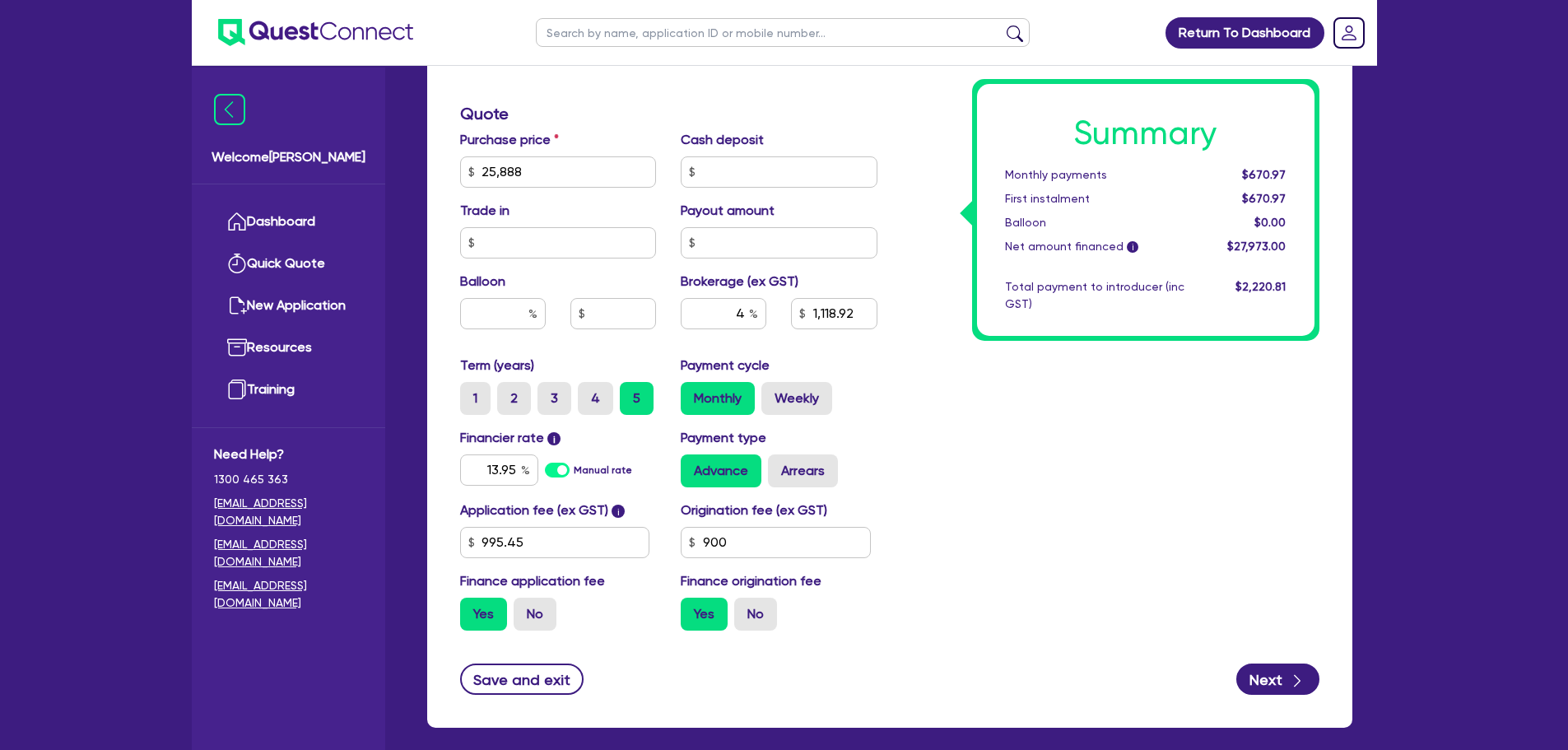
click at [936, 480] on div "Summary Monthly payments $670.97 First instalment $670.97 Balloon $0.00 Net amo…" at bounding box center [1111, 113] width 442 height 1059
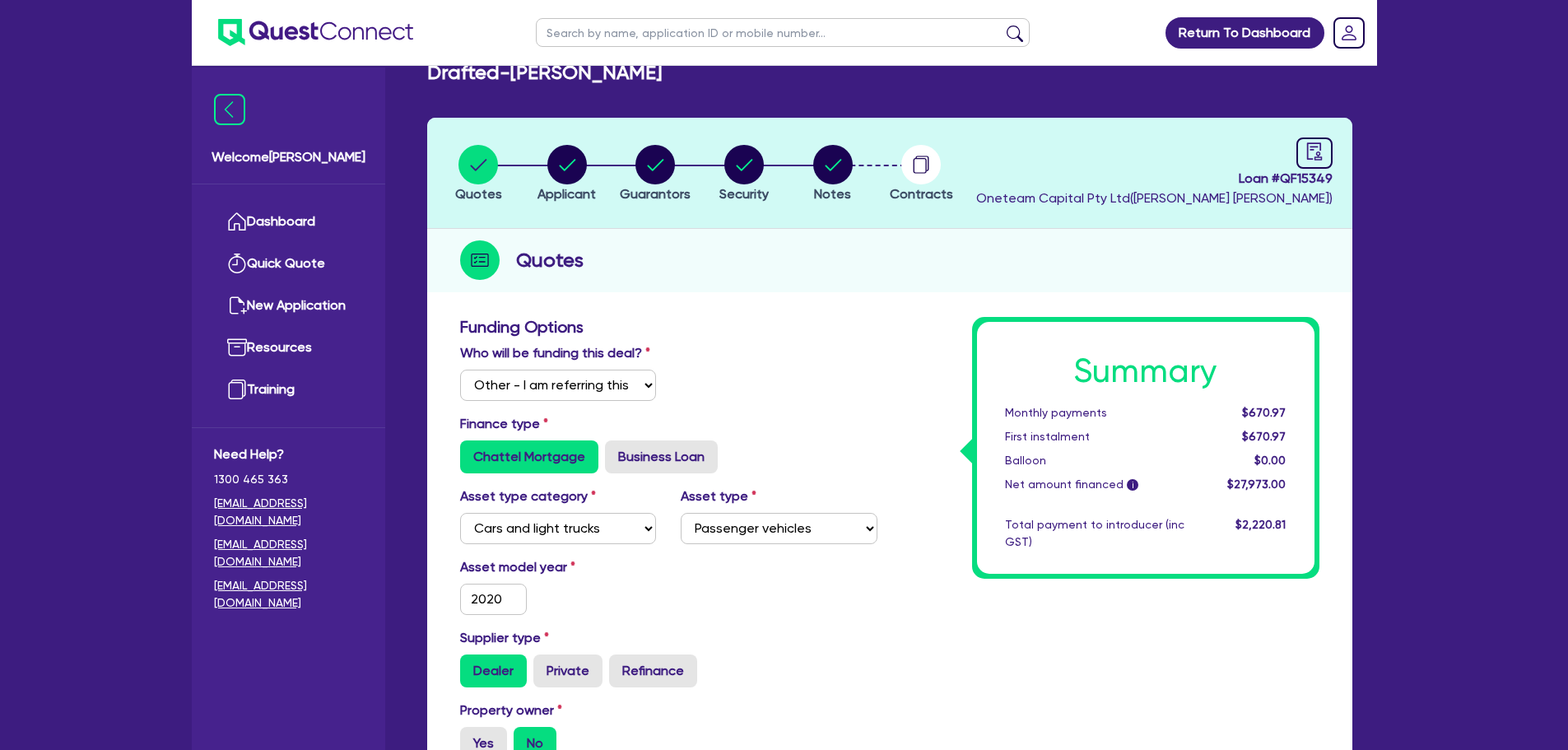
scroll to position [0, 0]
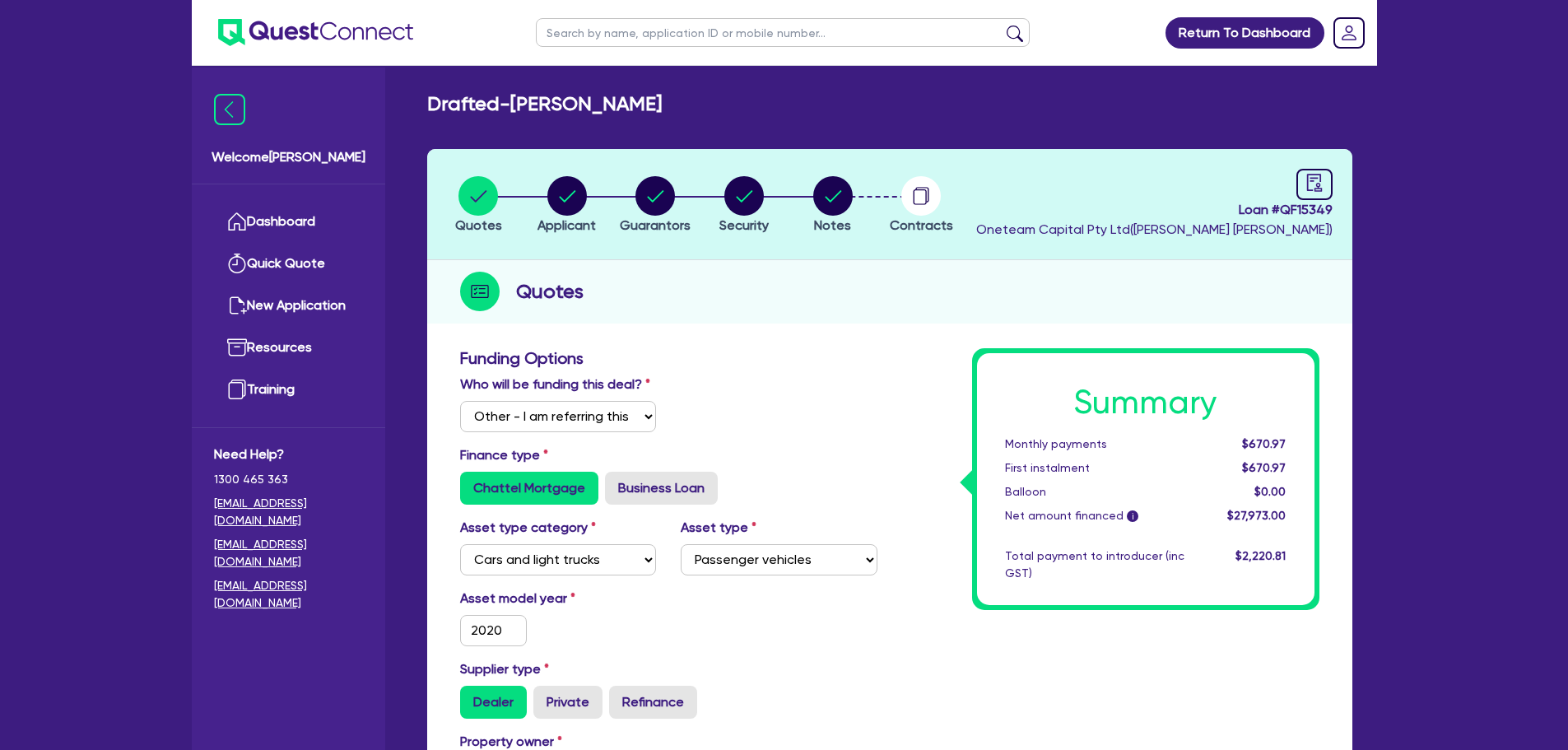
click at [709, 40] on input "text" at bounding box center [783, 32] width 494 height 29
paste input "Stone Plant Hire Pty Ltd"
type input "Stone Plant Hire Pty Ltd"
click button "submit" at bounding box center [1015, 37] width 27 height 23
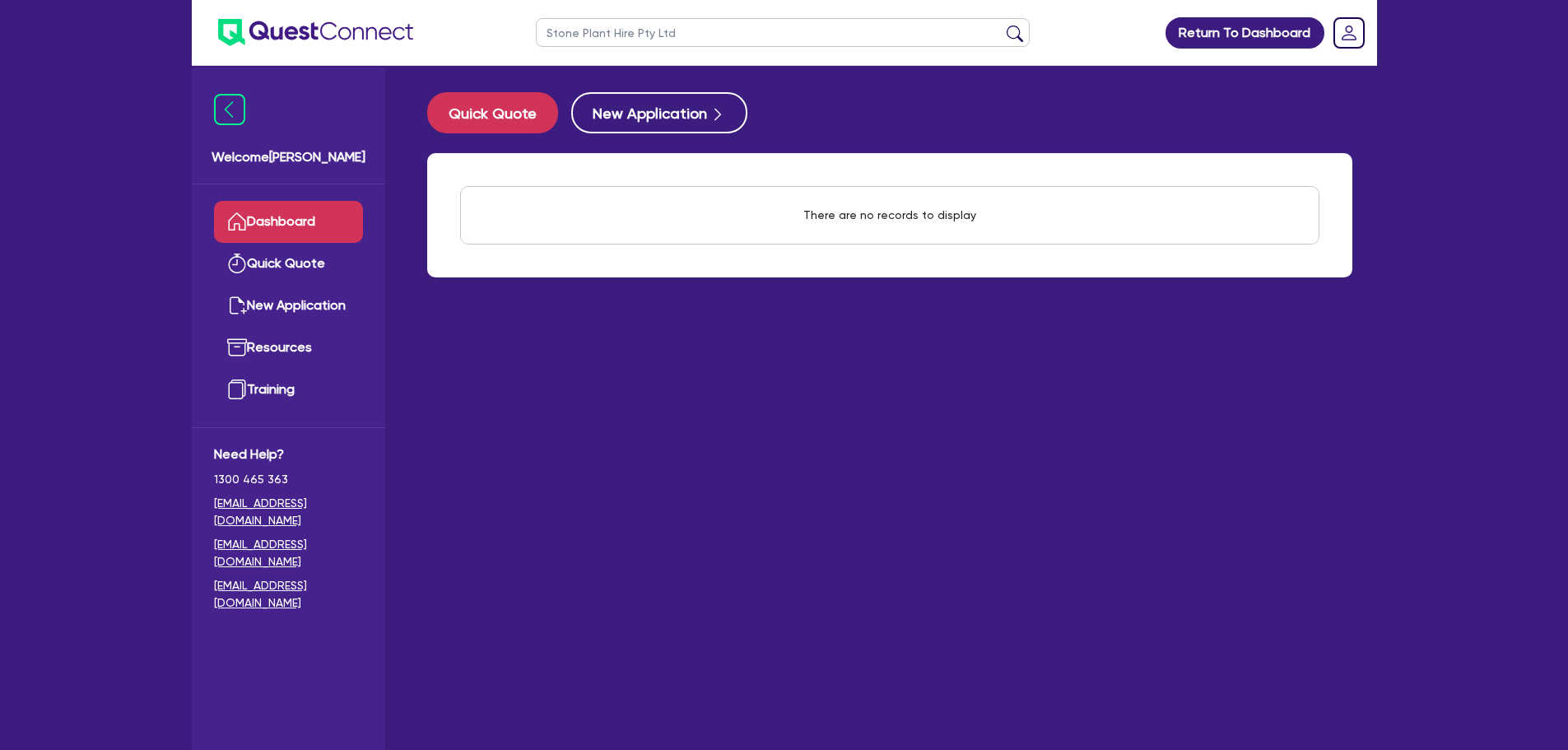
click at [319, 212] on link "Dashboard" at bounding box center [288, 222] width 149 height 42
